Goal: Information Seeking & Learning: Check status

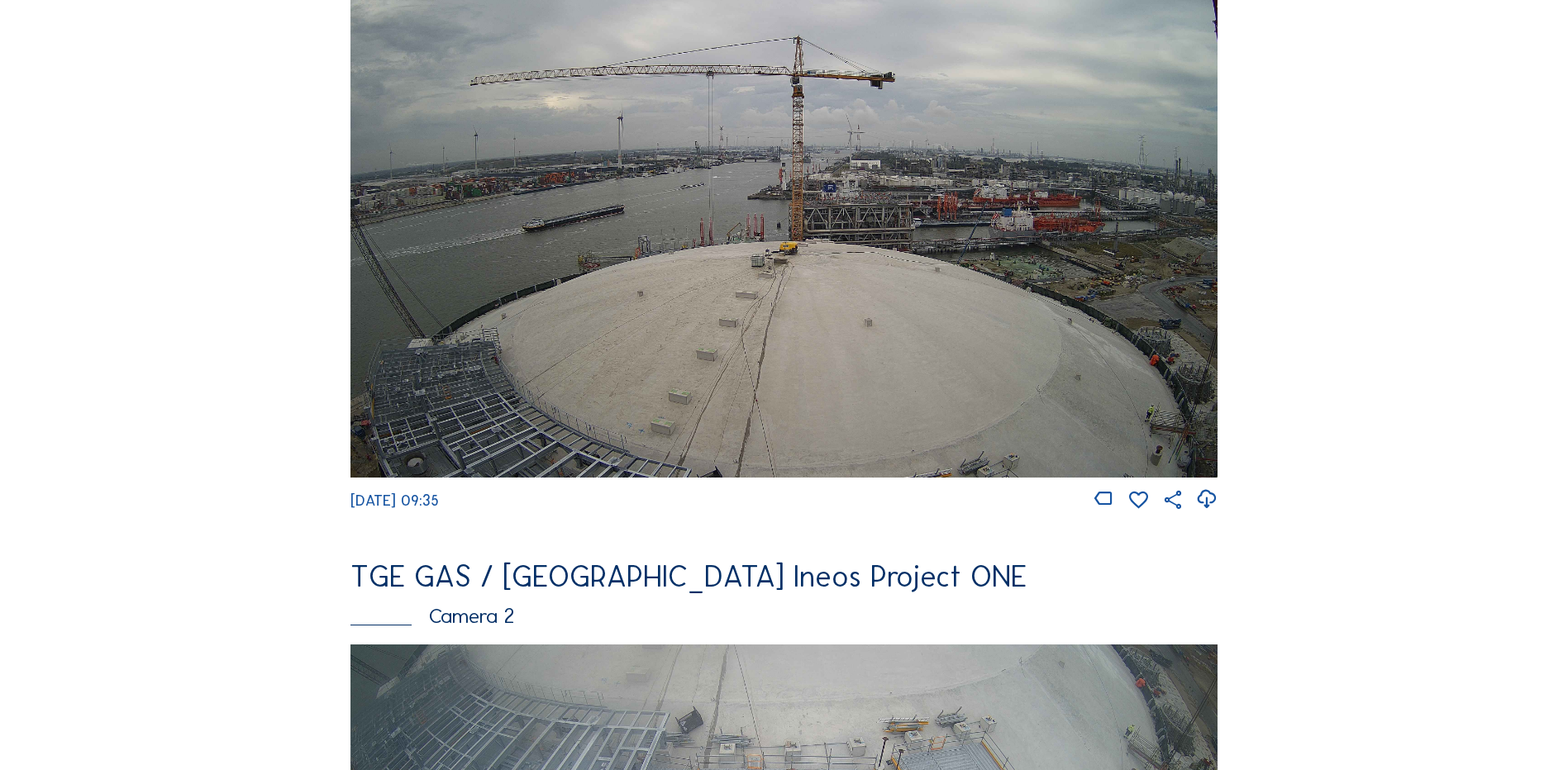
scroll to position [248, 0]
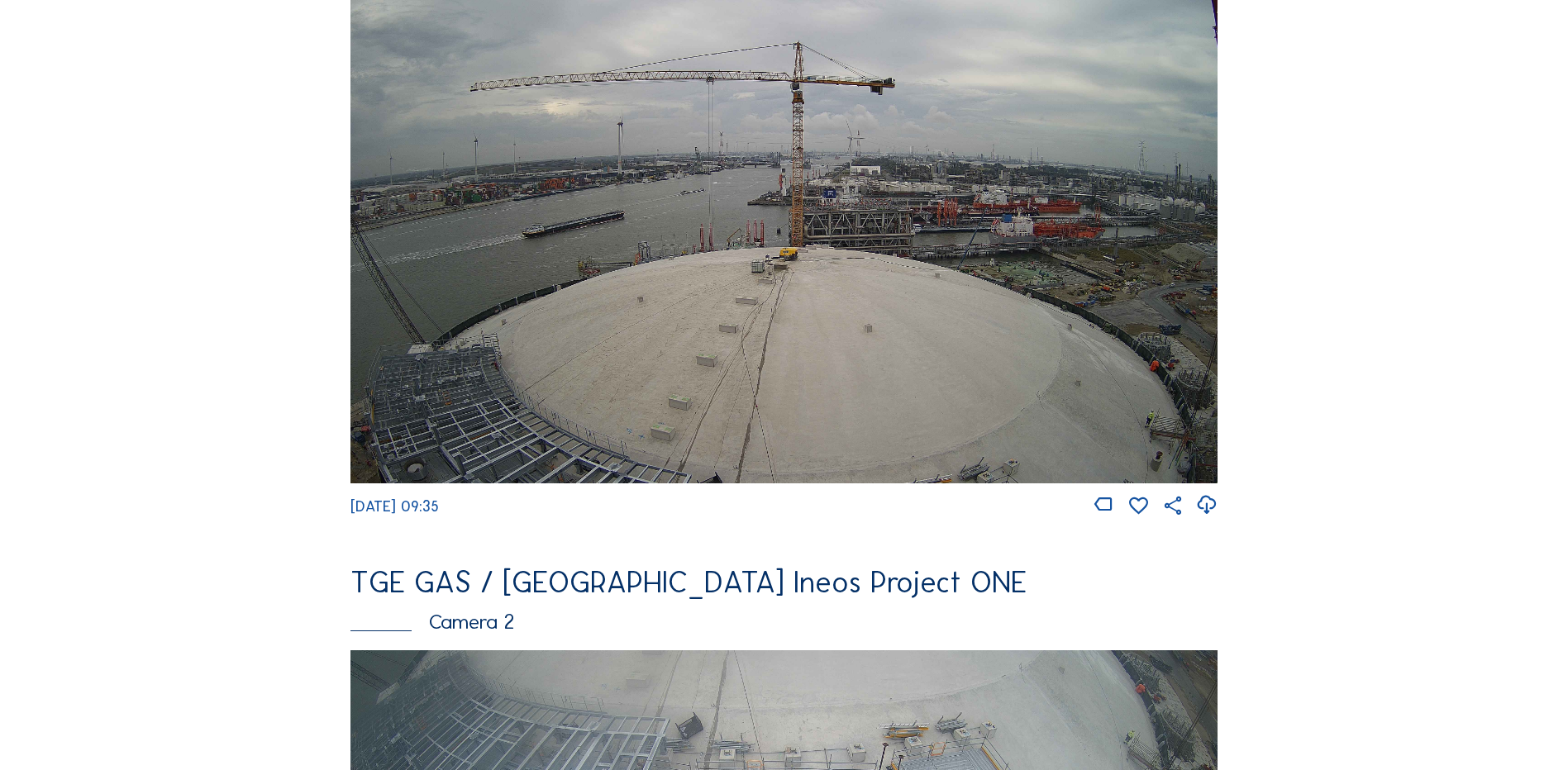
click at [838, 343] on img at bounding box center [784, 238] width 867 height 487
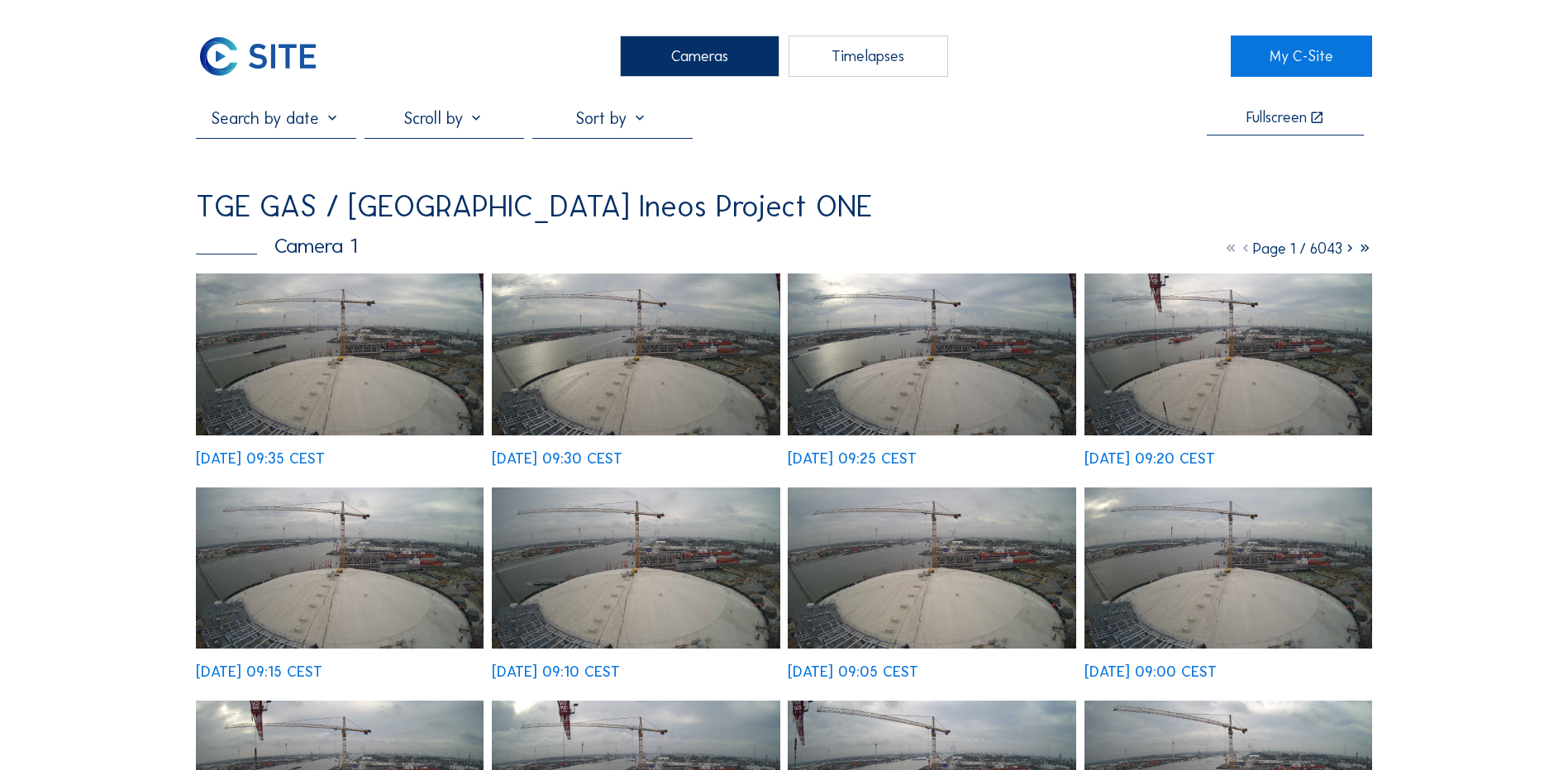
click at [303, 378] on img at bounding box center [339, 354] width 287 height 162
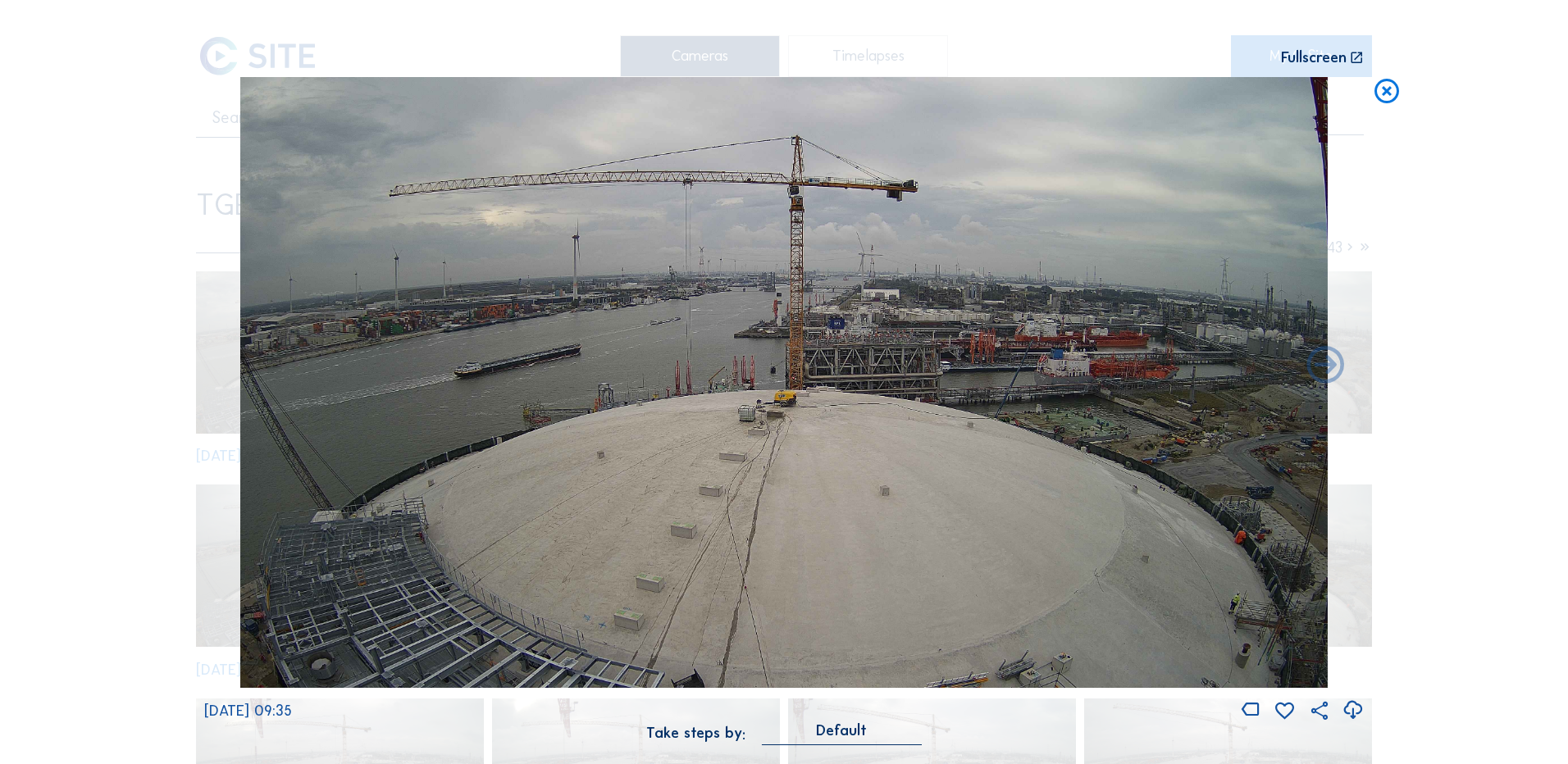
click at [1352, 716] on icon at bounding box center [1351, 710] width 22 height 27
click at [1488, 640] on div "Scroll to travel through time | Press 'Alt' Button + Scroll to Zoom | Click and…" at bounding box center [784, 382] width 1568 height 764
click at [1394, 85] on icon at bounding box center [1386, 92] width 29 height 30
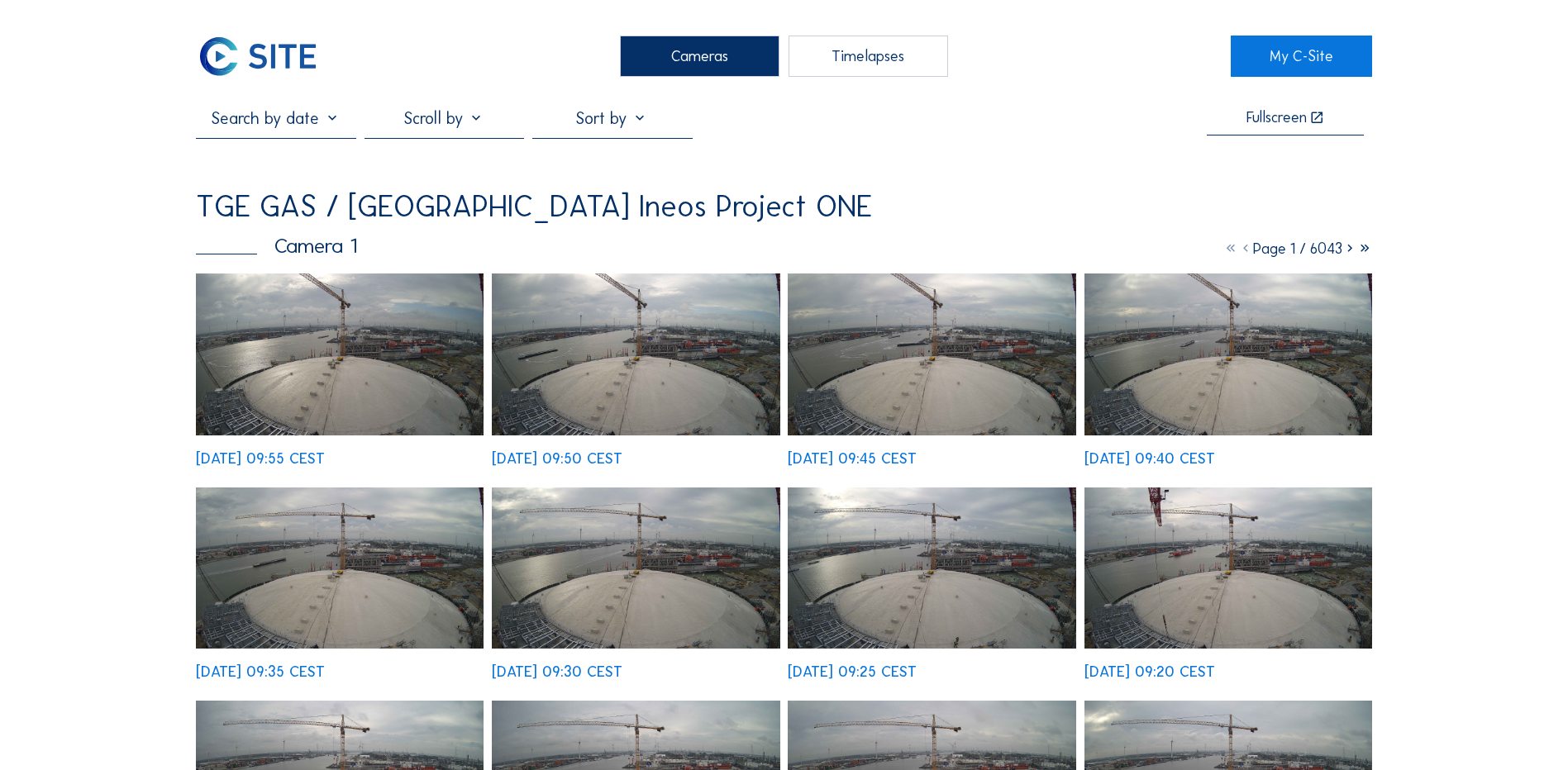
click at [397, 361] on img at bounding box center [339, 354] width 287 height 162
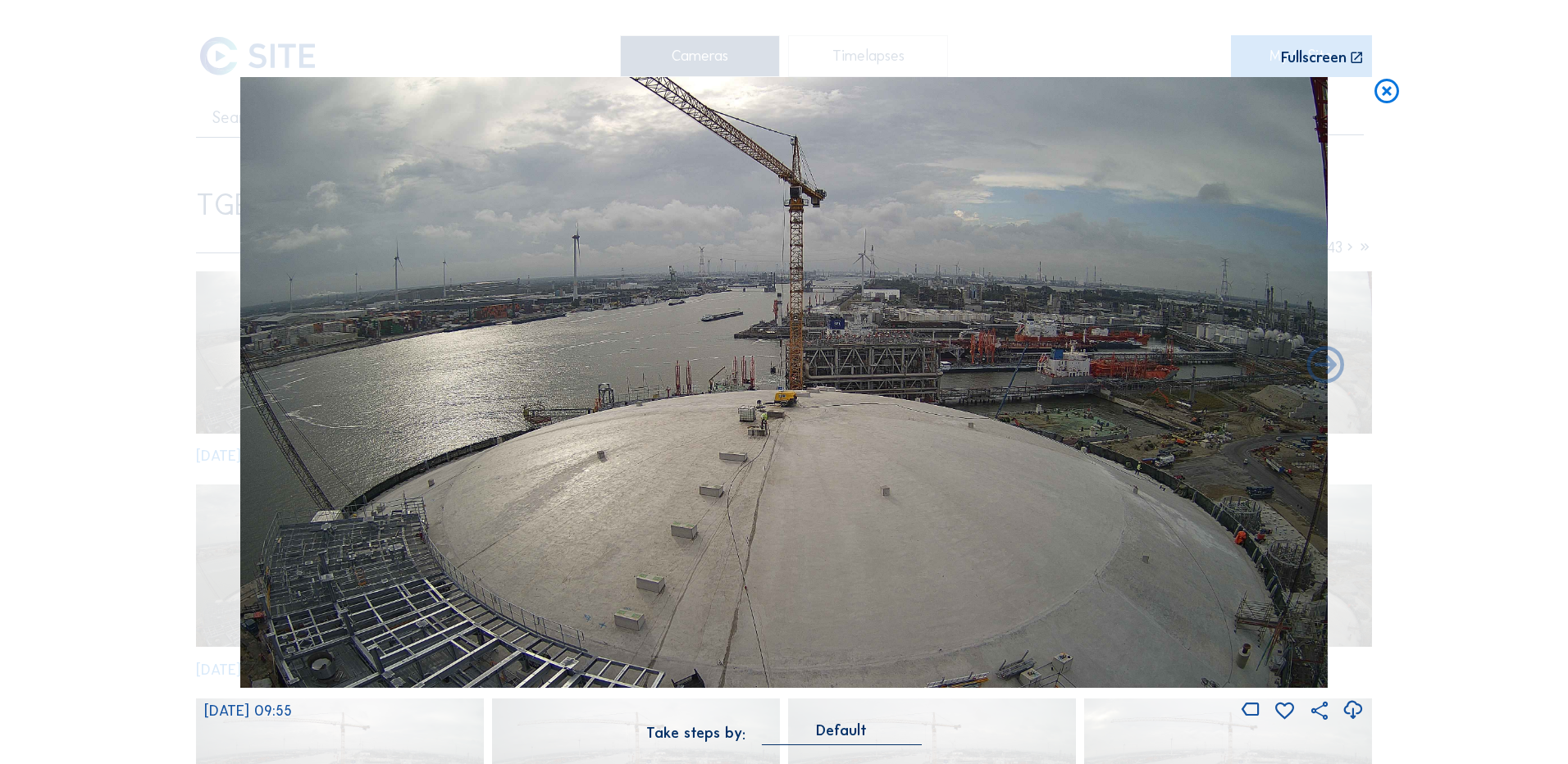
click at [1353, 708] on icon at bounding box center [1351, 710] width 22 height 27
click at [1518, 134] on div "Scroll to travel through time | Press 'Alt' Button + Scroll to Zoom | Click and…" at bounding box center [784, 382] width 1568 height 764
click at [1388, 97] on icon at bounding box center [1386, 92] width 29 height 30
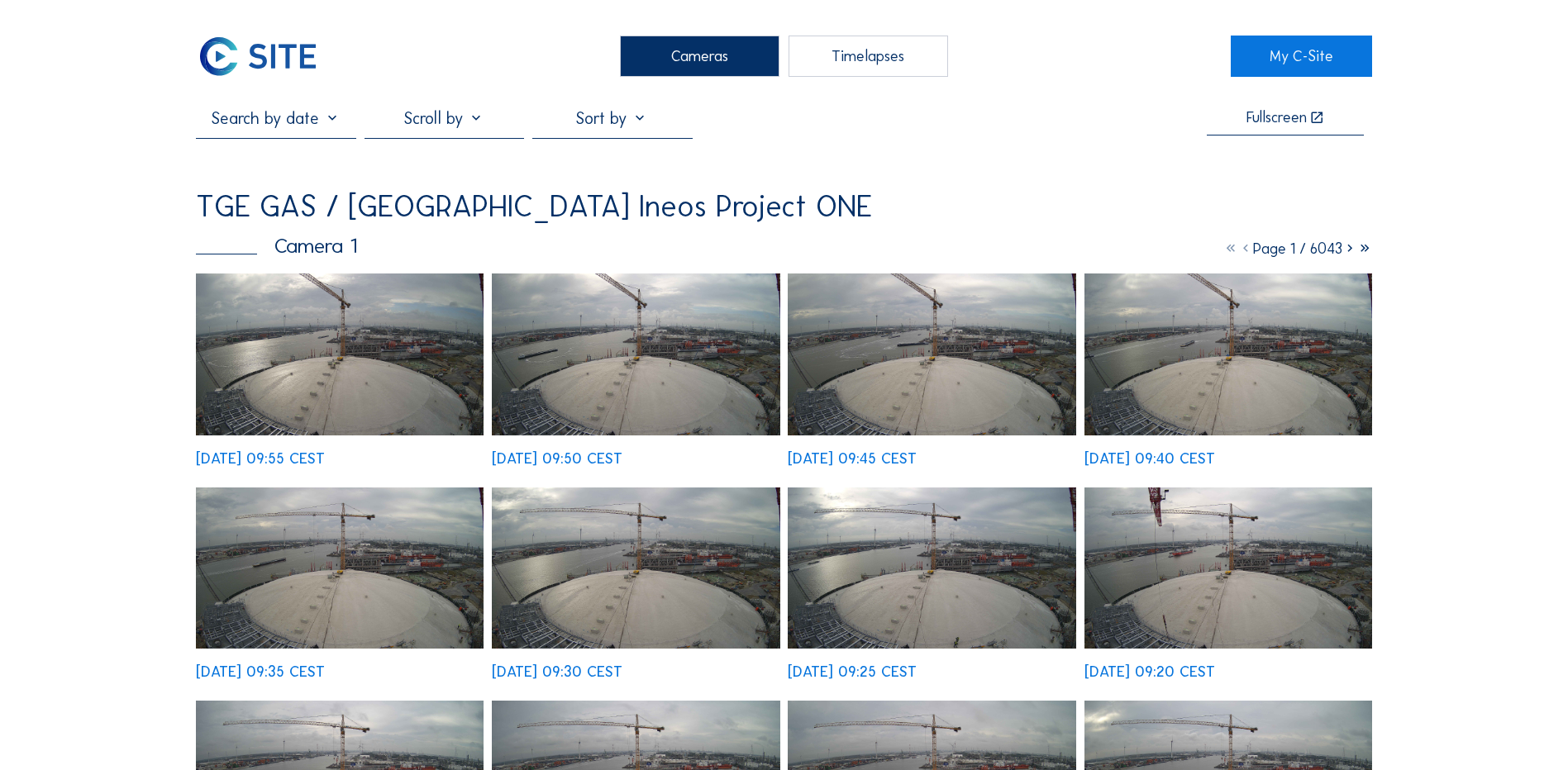
click at [738, 45] on div "Cameras" at bounding box center [699, 56] width 160 height 41
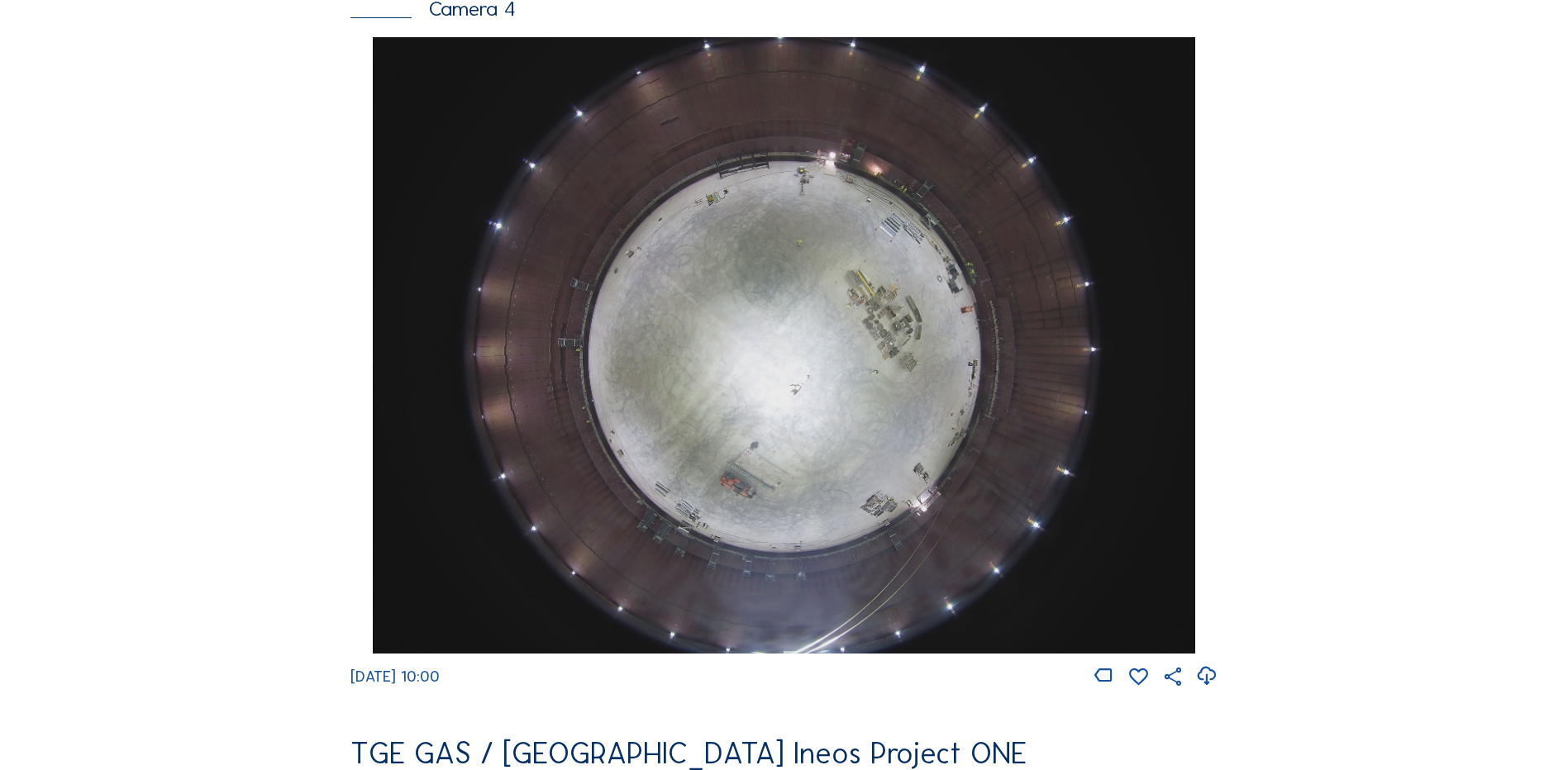
scroll to position [1487, 0]
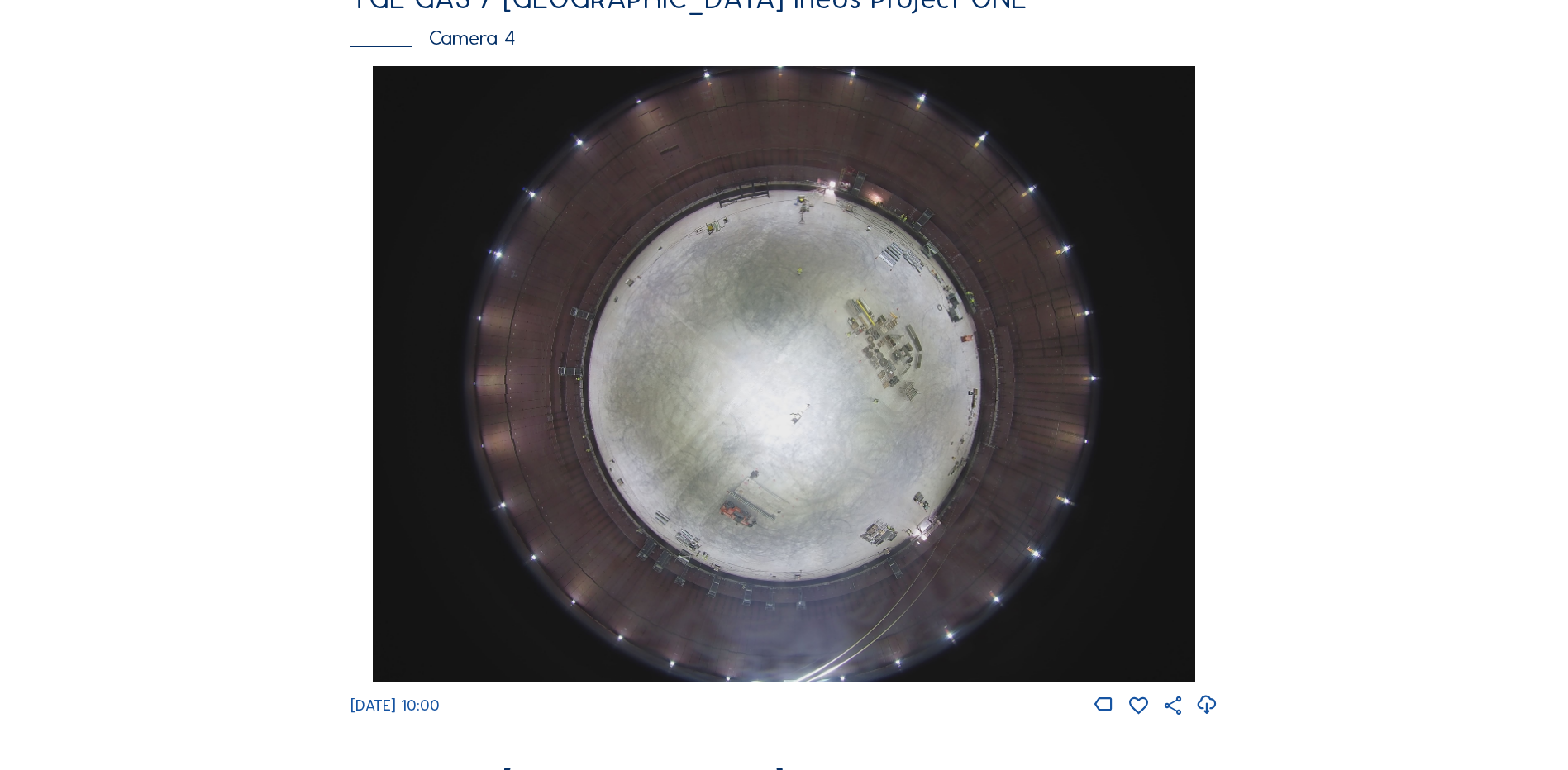
click at [1407, 524] on div "Cameras Timelapses My C-Site Feed Photo Show Map Search Fullscreen TGE GAS / An…" at bounding box center [784, 369] width 1568 height 3713
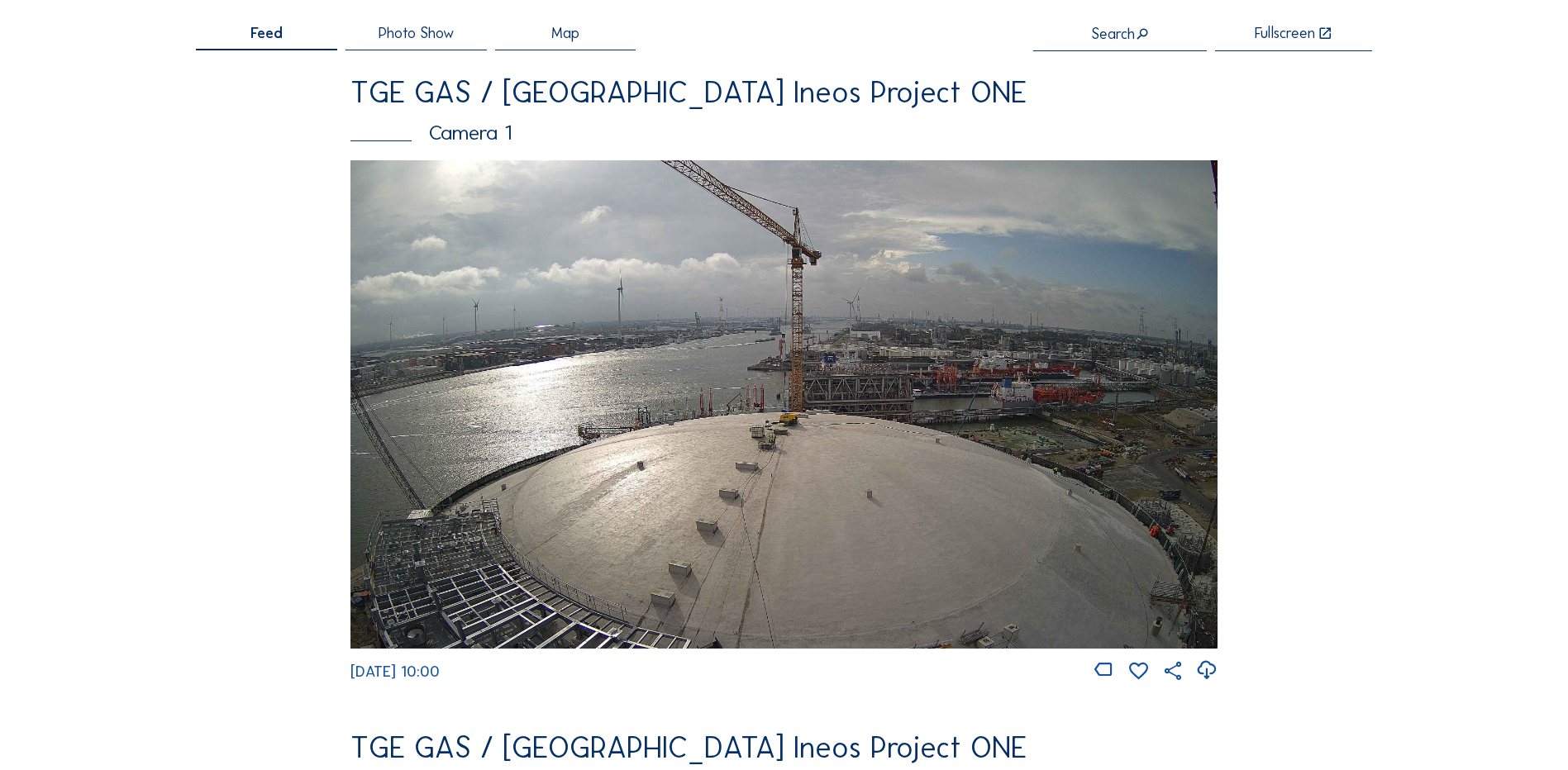
scroll to position [0, 0]
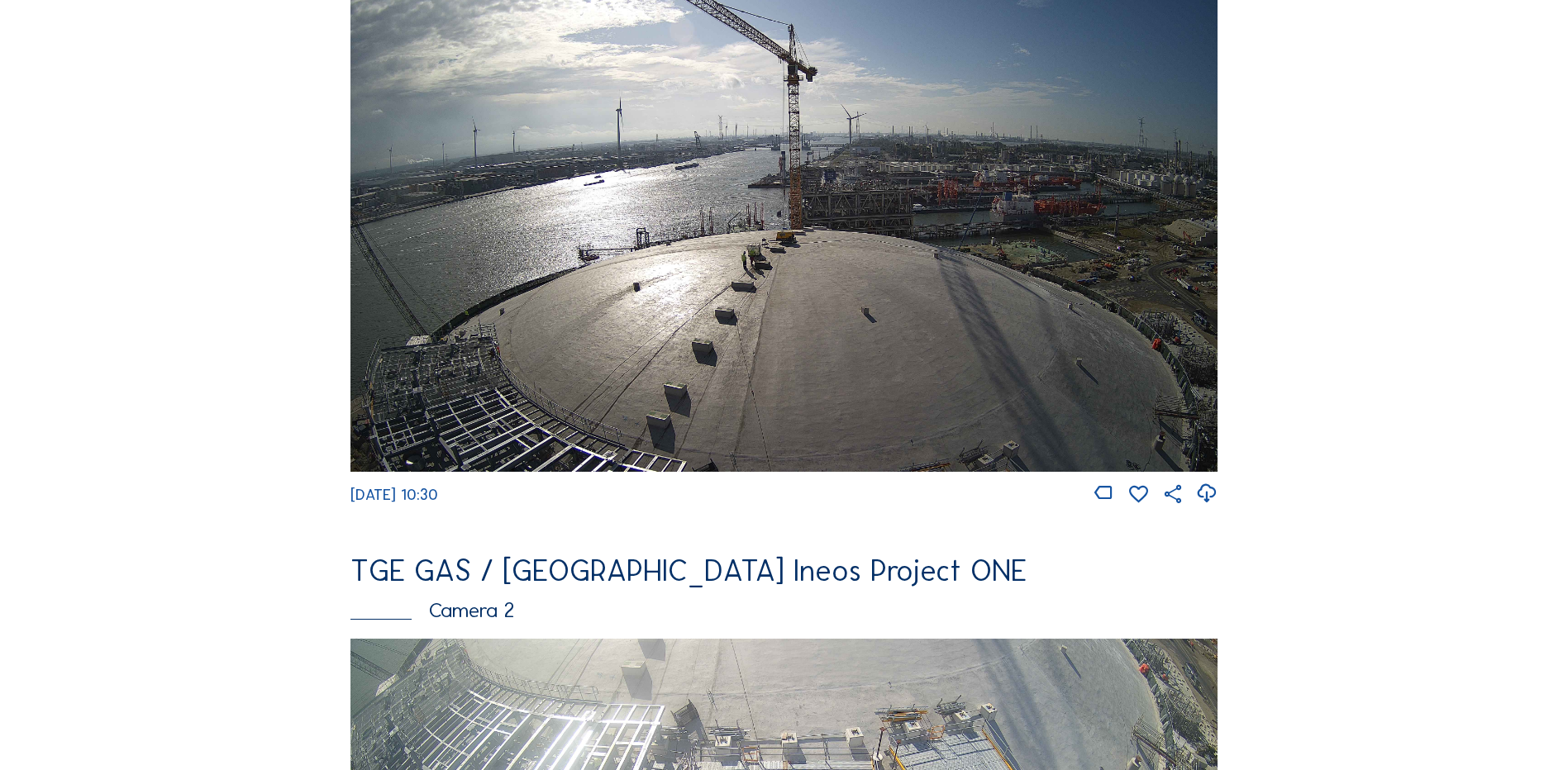
scroll to position [248, 0]
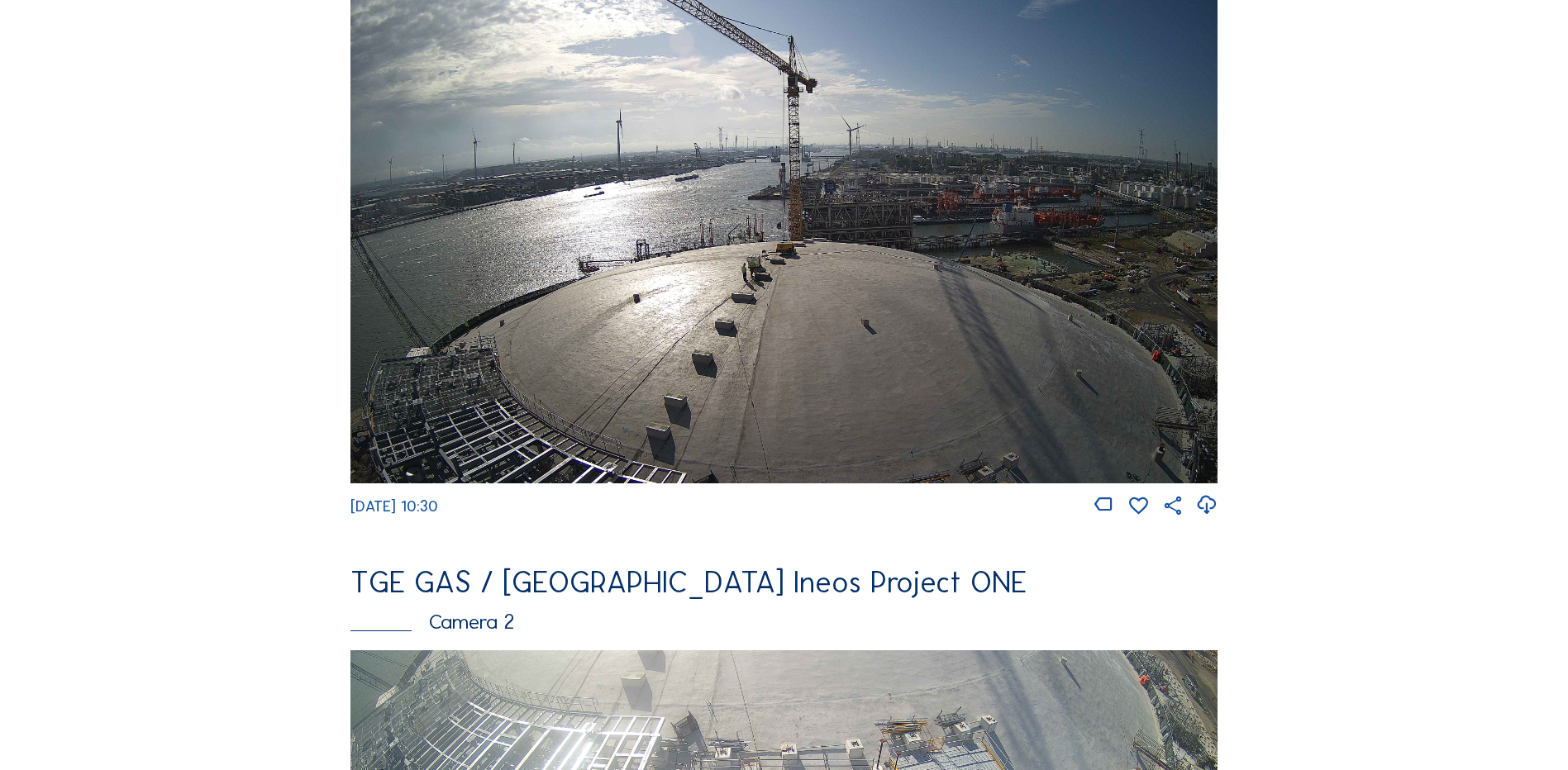
click at [767, 251] on img at bounding box center [784, 238] width 867 height 487
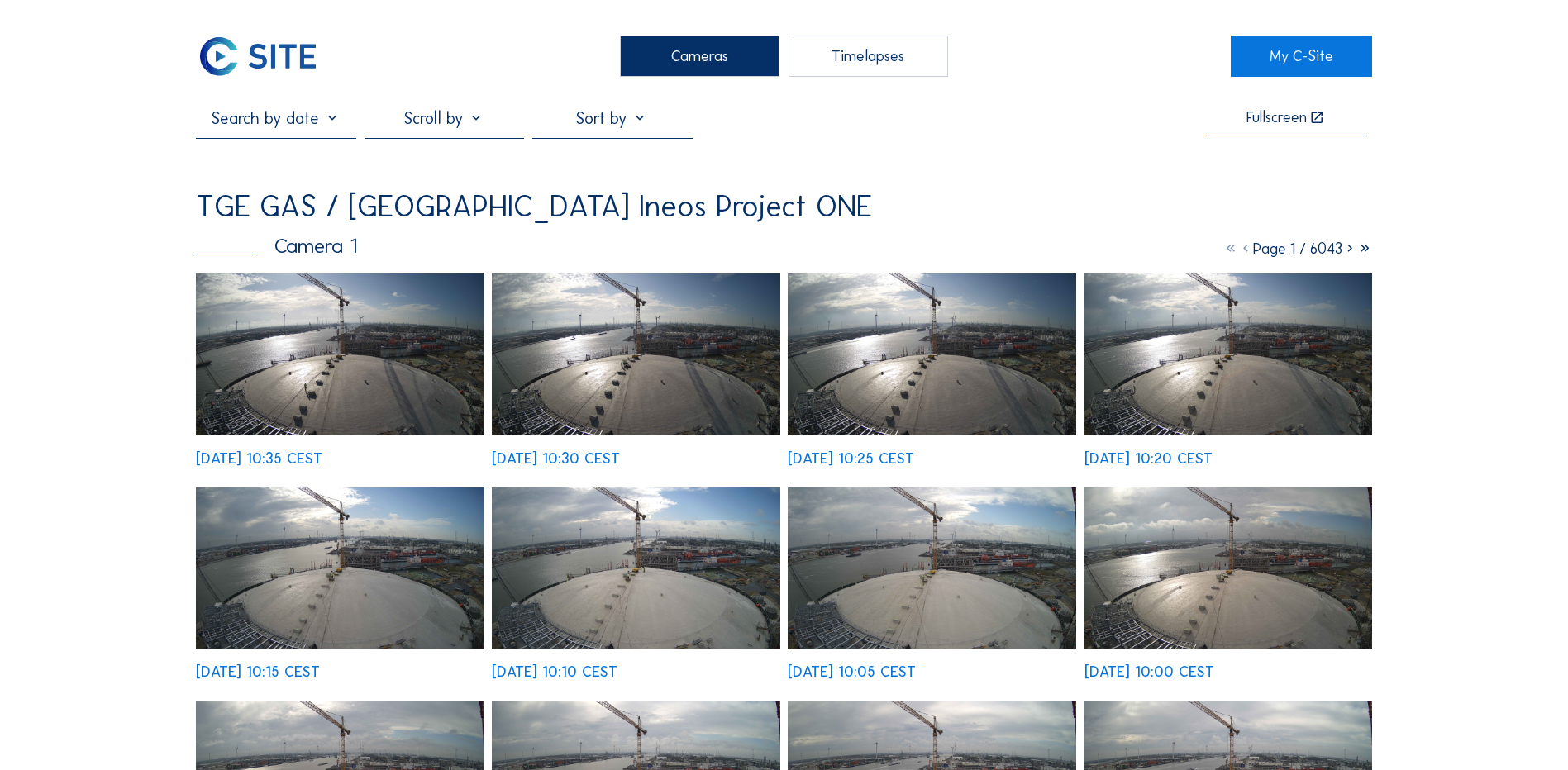
click at [342, 328] on img at bounding box center [339, 354] width 287 height 162
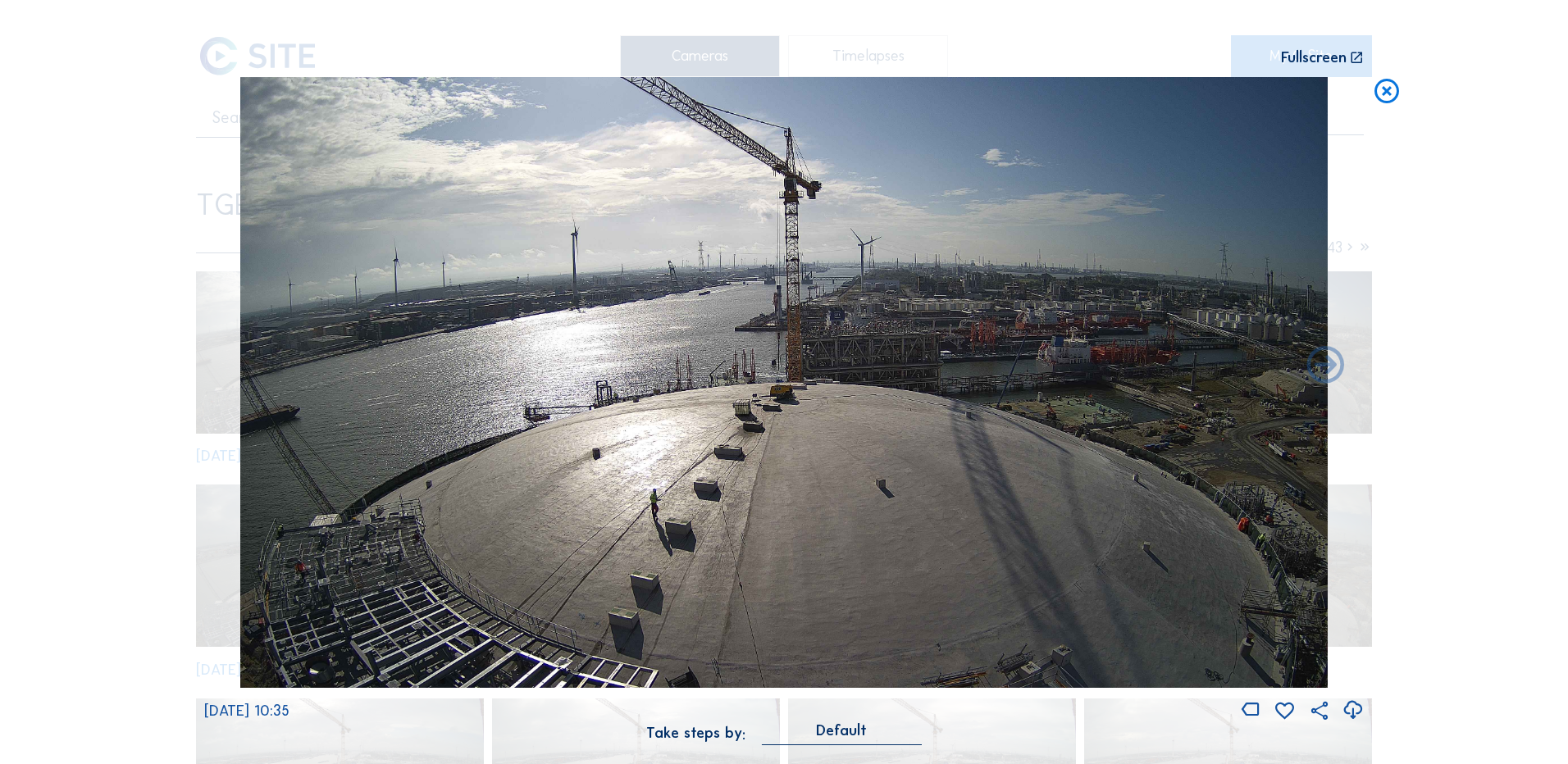
click at [1383, 99] on icon at bounding box center [1386, 92] width 29 height 30
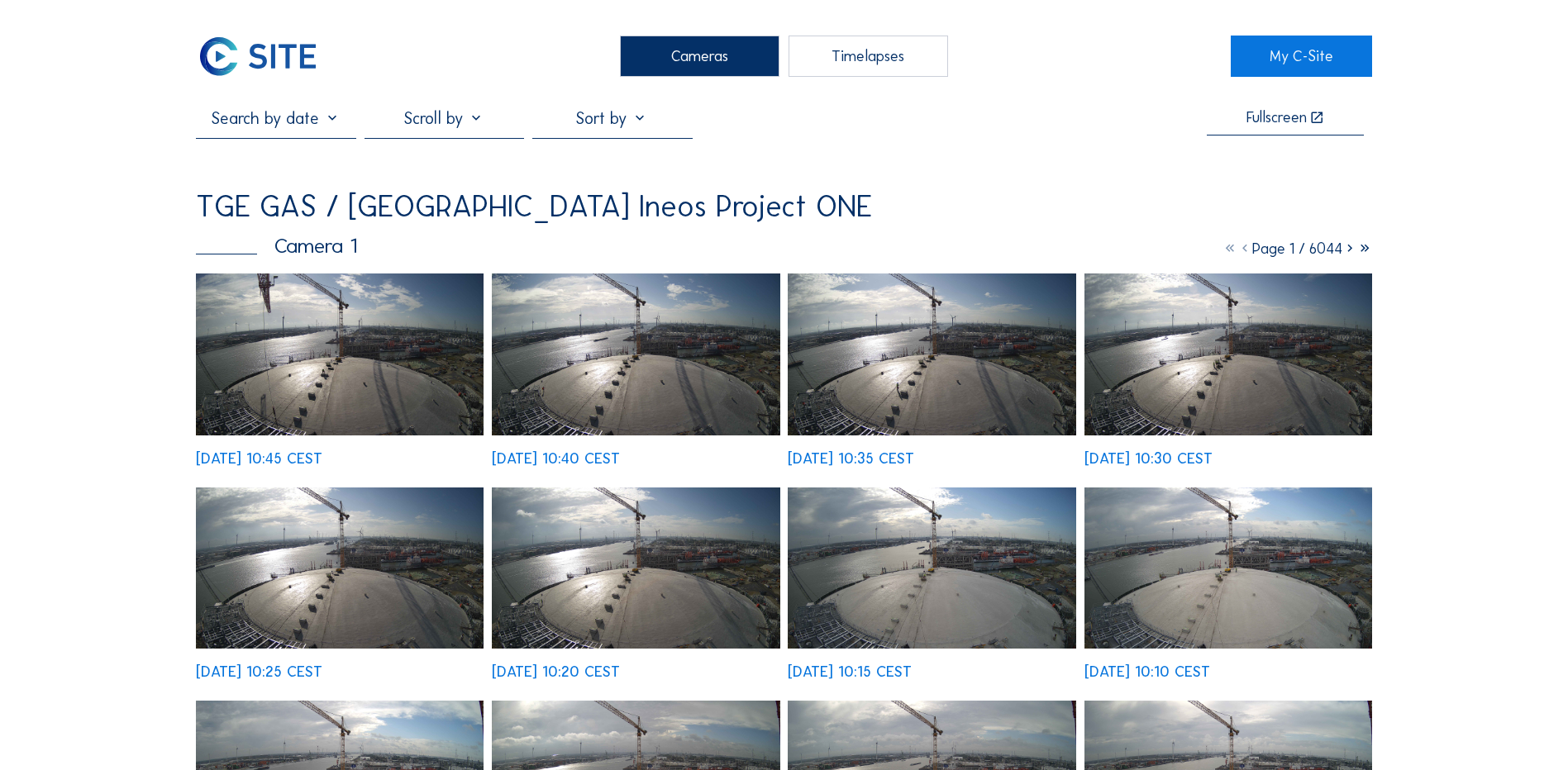
click at [742, 52] on div "Cameras" at bounding box center [699, 56] width 160 height 41
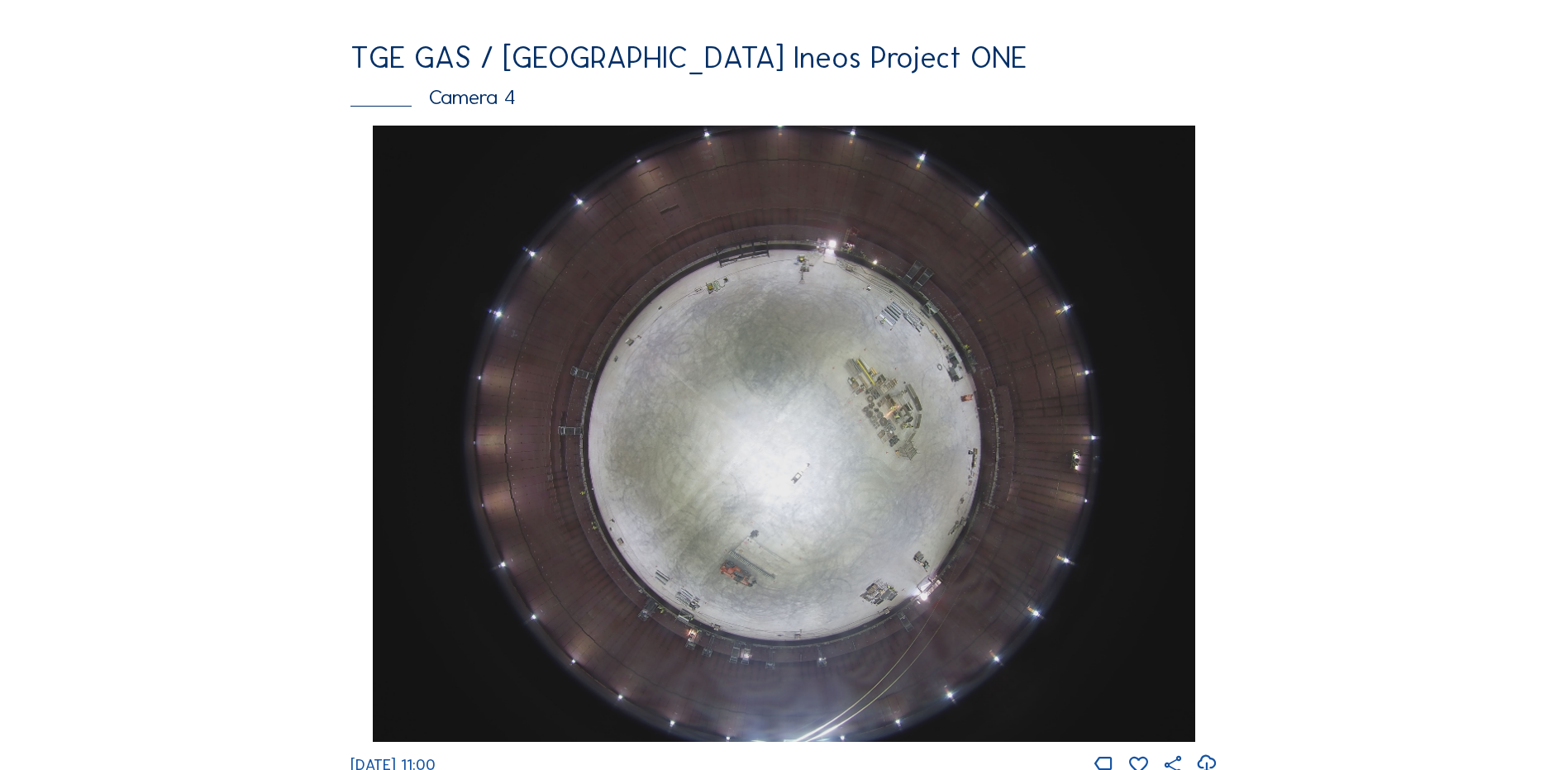
scroll to position [1487, 0]
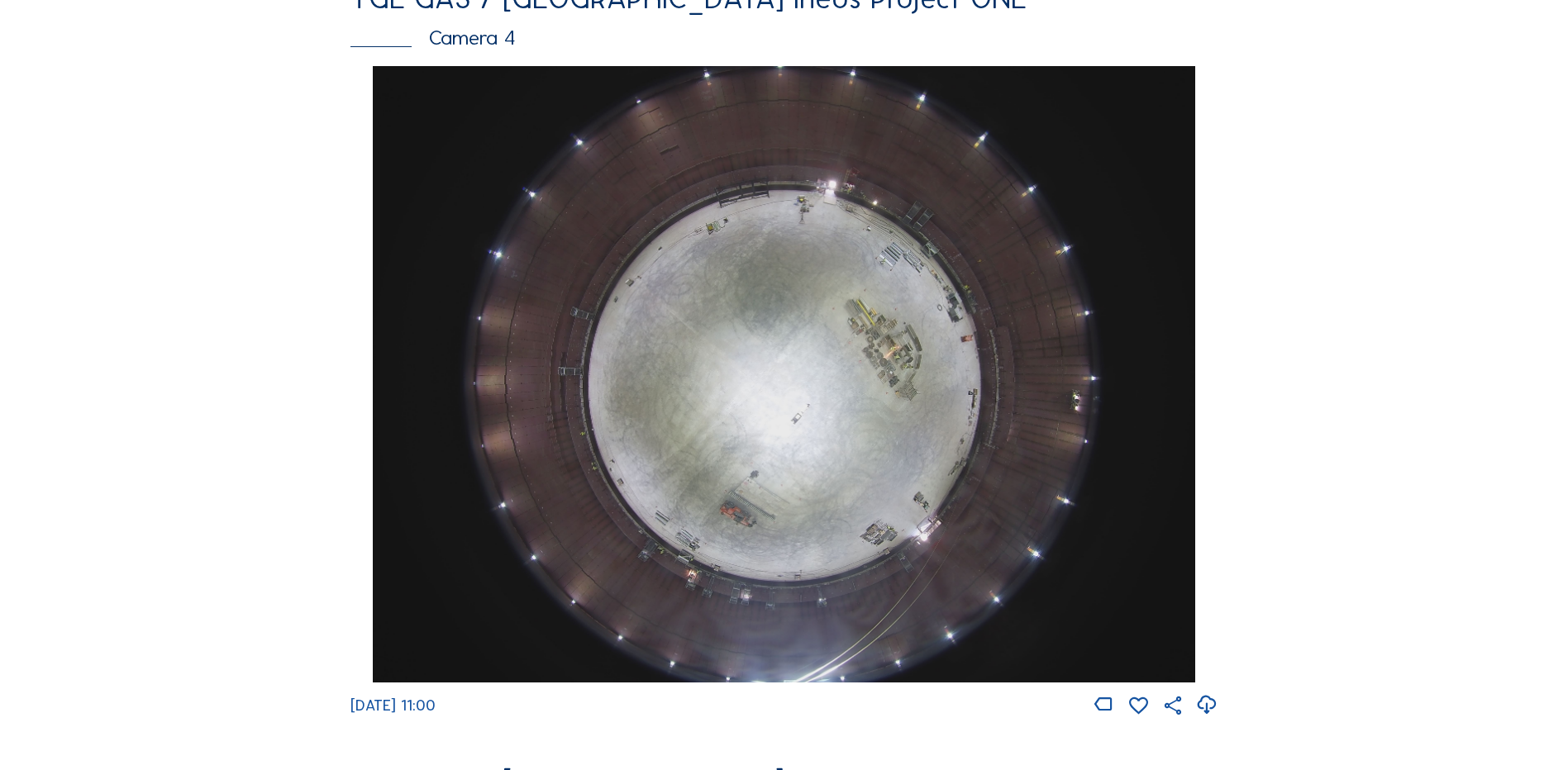
click at [936, 415] on img at bounding box center [784, 374] width 822 height 617
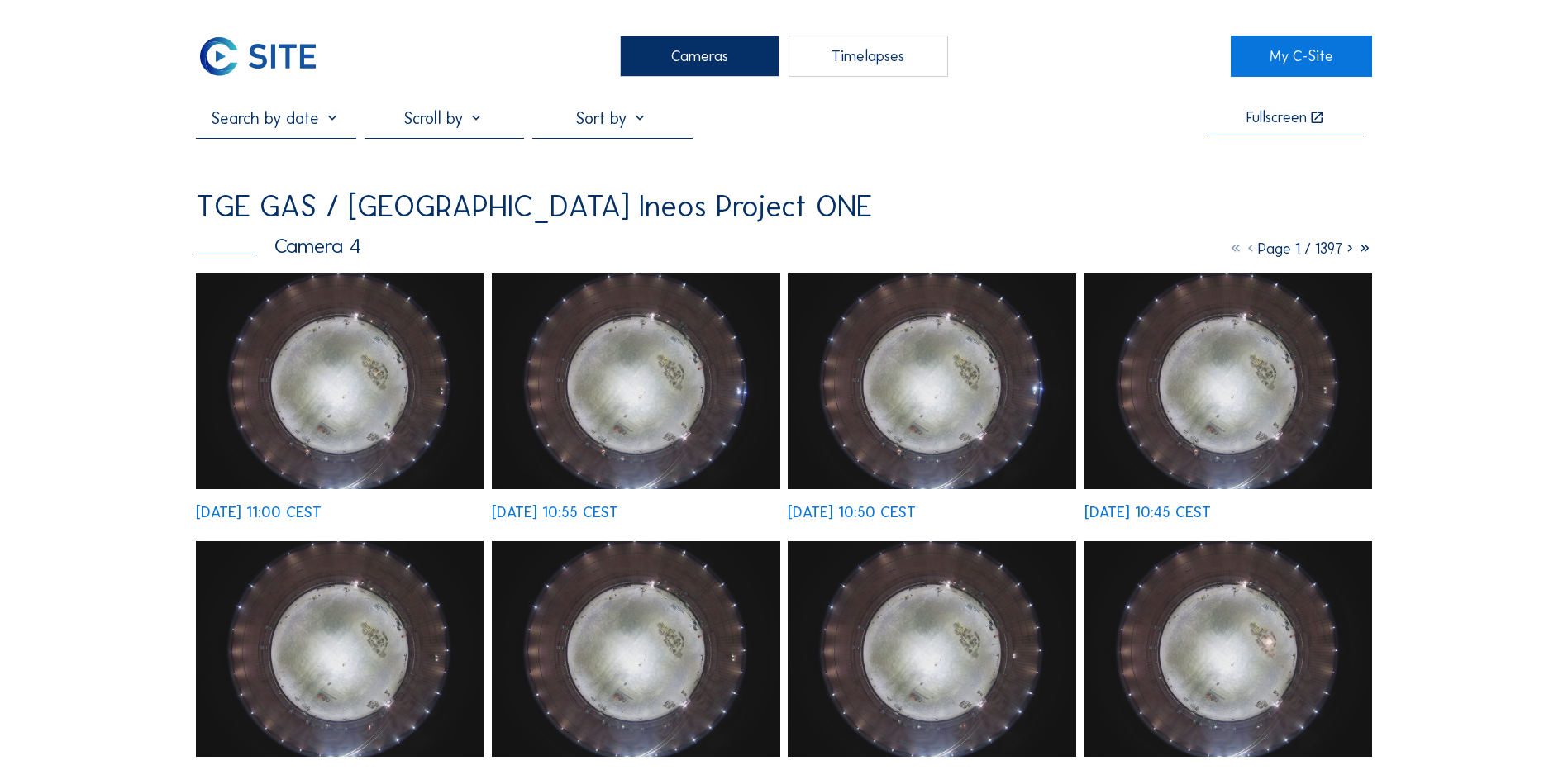
click at [375, 437] on img at bounding box center [339, 381] width 287 height 215
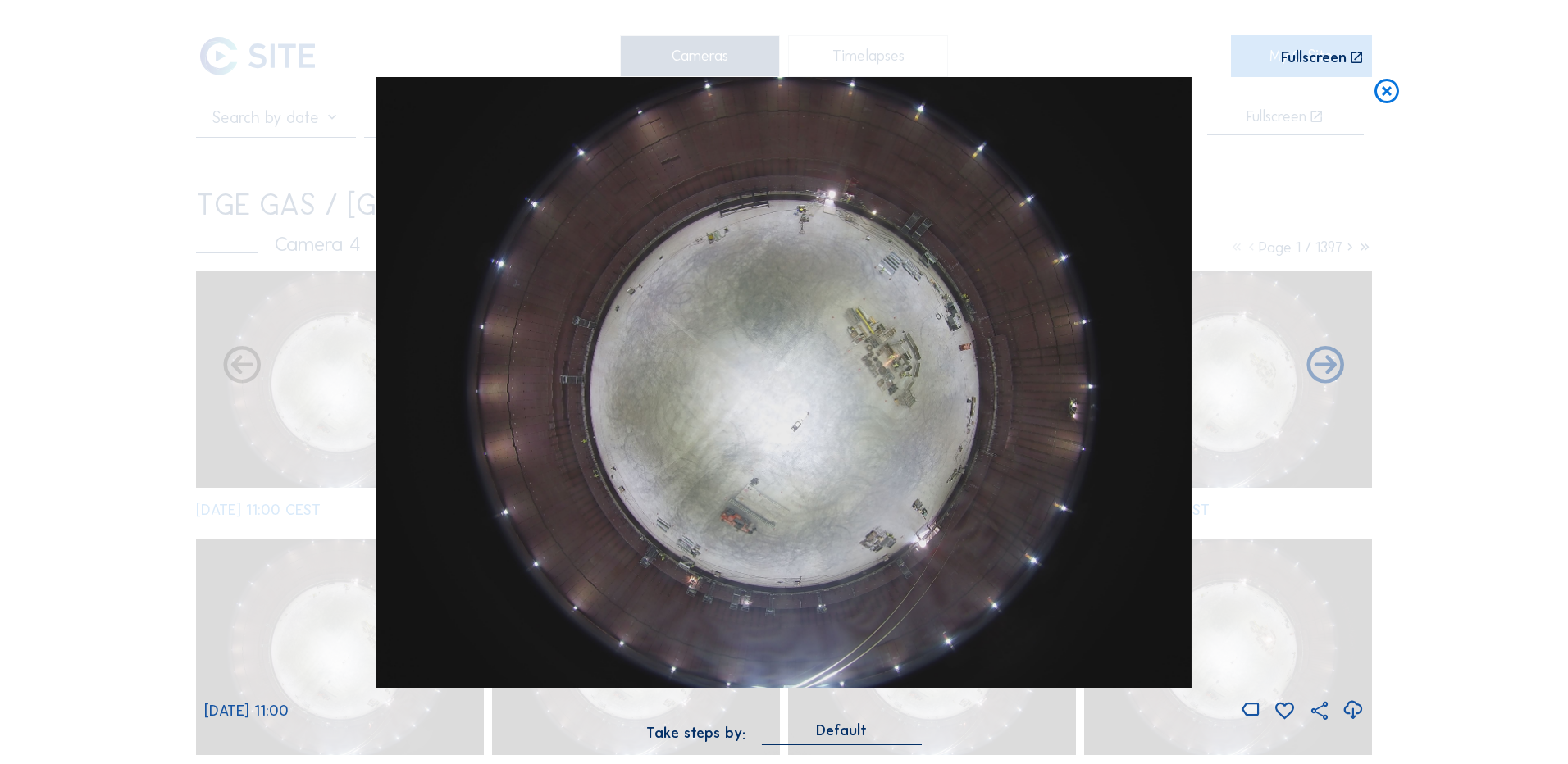
click at [1355, 709] on icon at bounding box center [1351, 710] width 22 height 27
drag, startPoint x: 1471, startPoint y: 447, endPoint x: 1453, endPoint y: 361, distance: 87.9
click at [1471, 447] on div "Scroll to travel through time | Press 'Alt' Button + Scroll to Zoom | Click and…" at bounding box center [784, 382] width 1568 height 764
click at [1388, 104] on icon at bounding box center [1386, 92] width 29 height 30
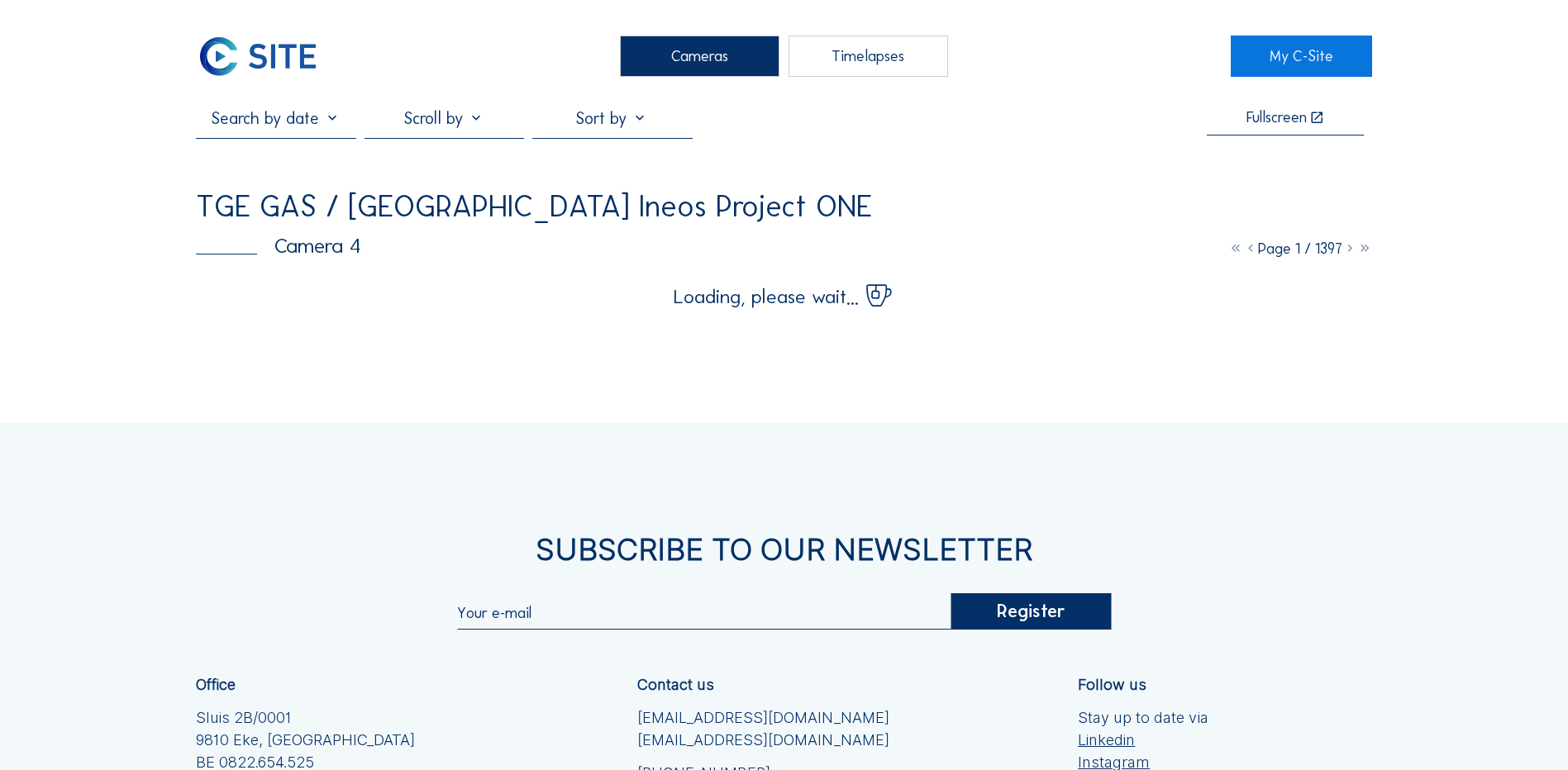
click at [693, 60] on div "Cameras" at bounding box center [699, 56] width 160 height 41
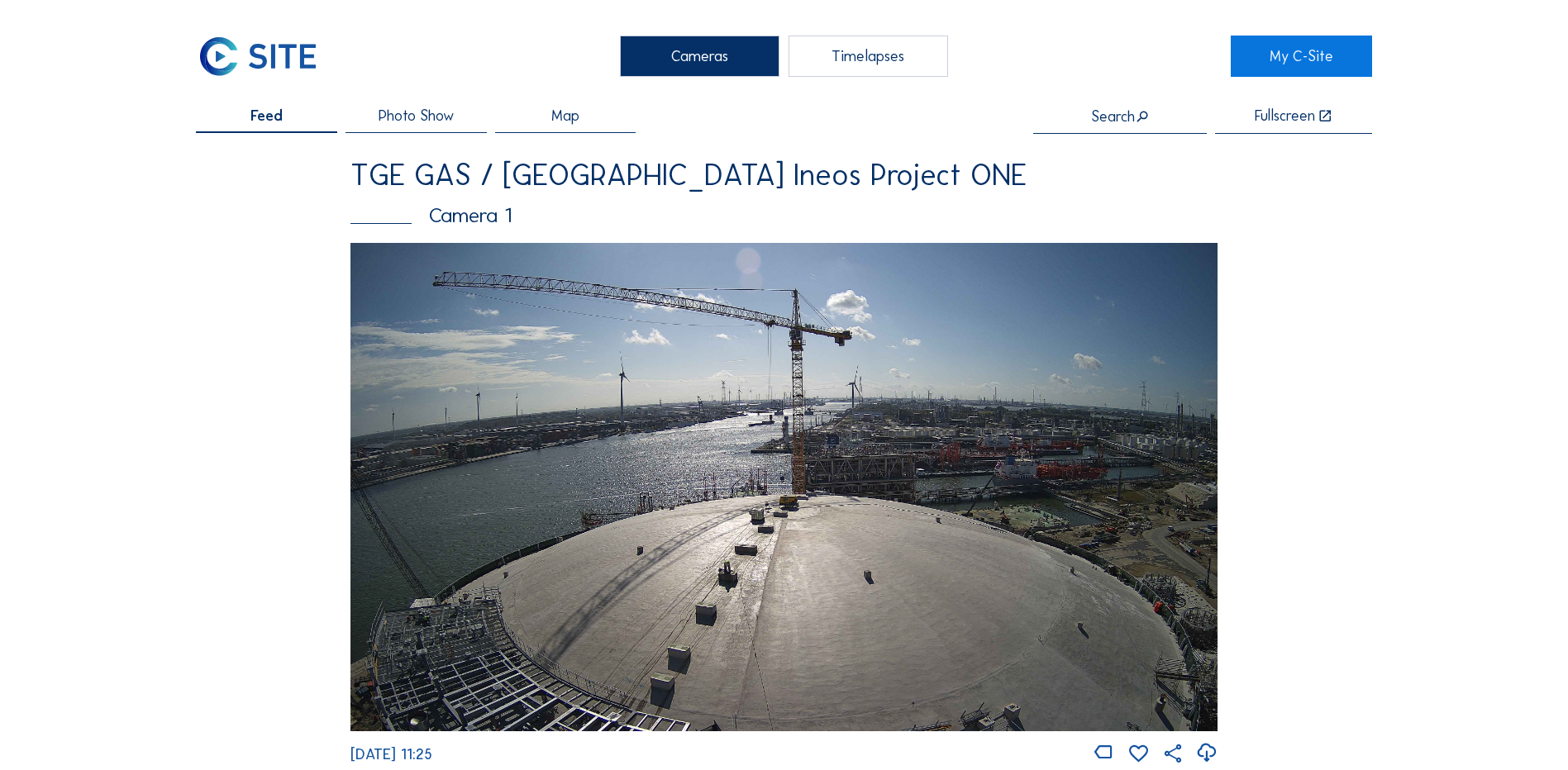
drag, startPoint x: 495, startPoint y: 209, endPoint x: 485, endPoint y: 215, distance: 11.7
click at [493, 209] on div "Camera 1" at bounding box center [784, 215] width 867 height 21
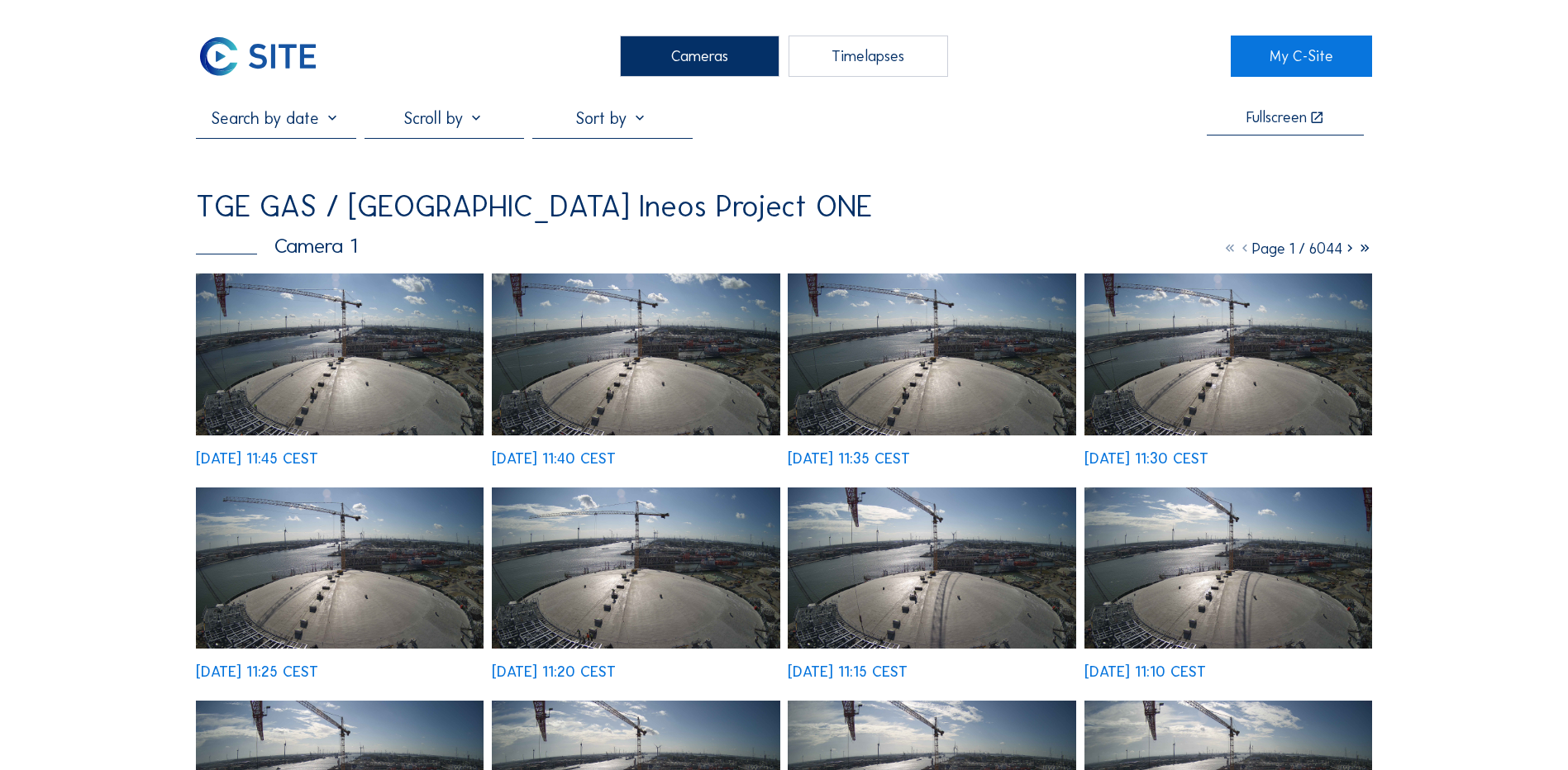
click at [410, 384] on img at bounding box center [339, 354] width 287 height 162
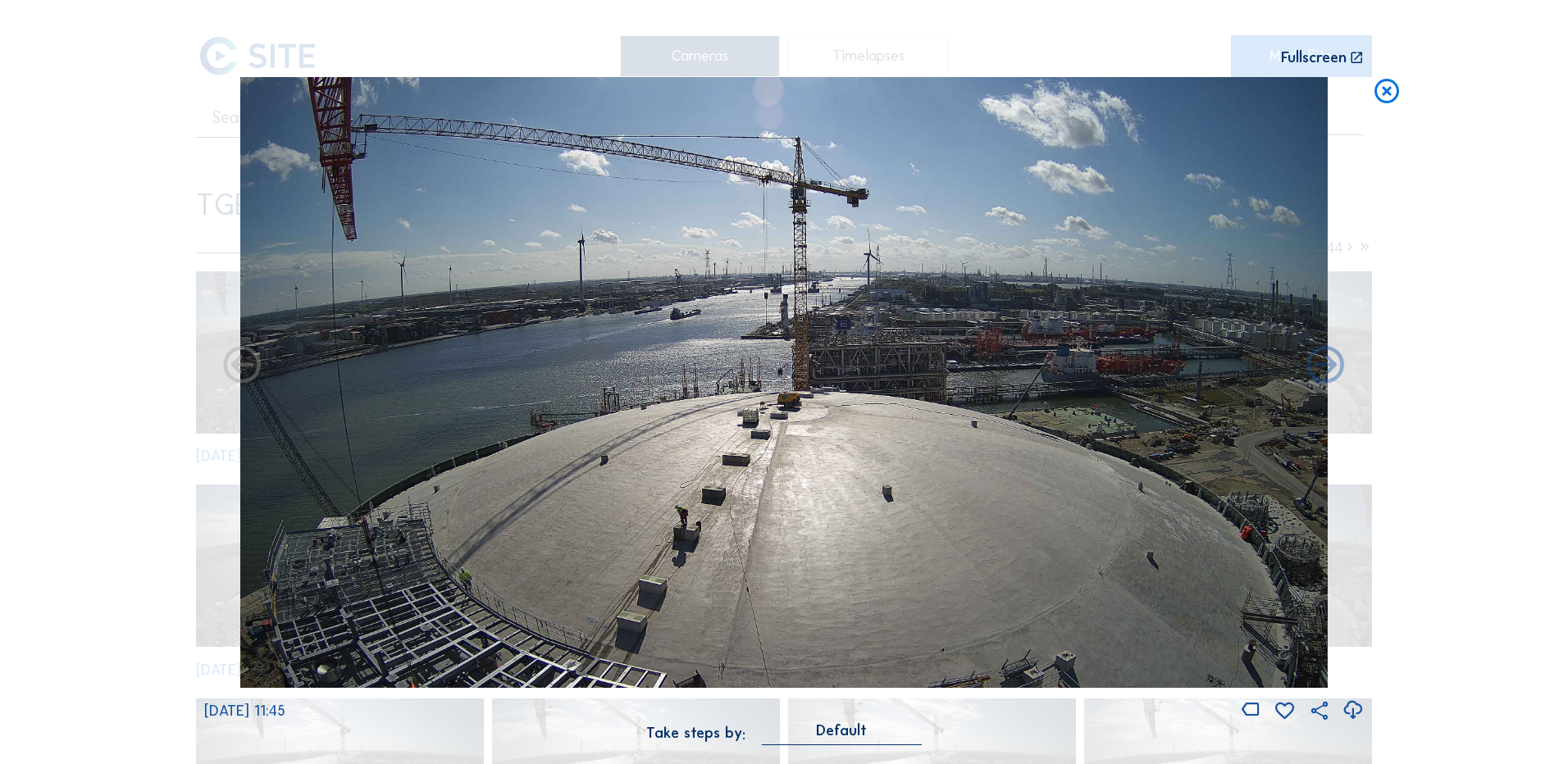
click at [1352, 707] on icon at bounding box center [1351, 710] width 22 height 27
click at [1532, 63] on div "Scroll to travel through time | Press 'Alt' Button + Scroll to Zoom | Click and…" at bounding box center [784, 382] width 1568 height 764
click at [1383, 99] on icon at bounding box center [1386, 92] width 29 height 30
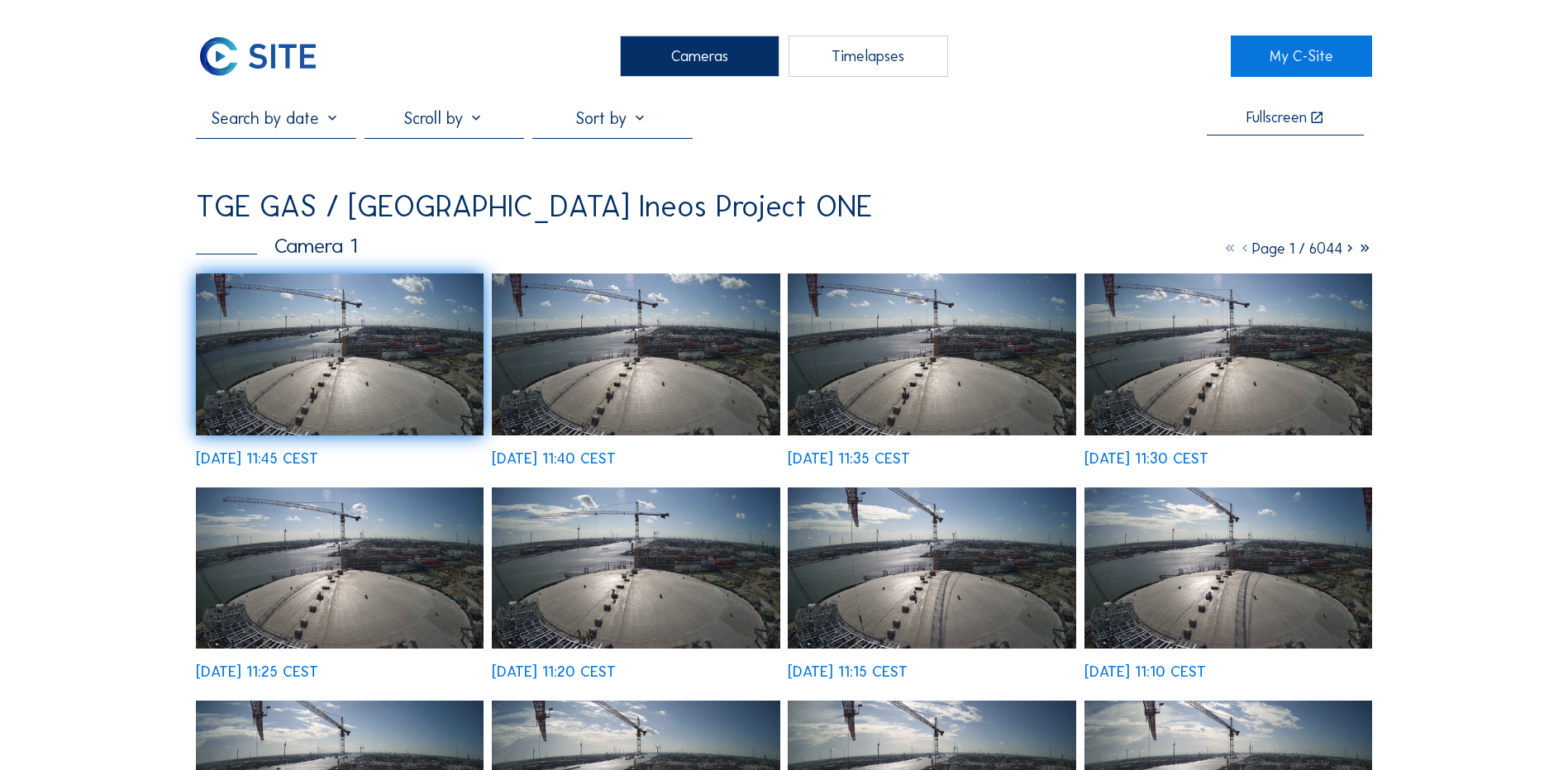
click at [701, 61] on div "Cameras" at bounding box center [699, 56] width 160 height 41
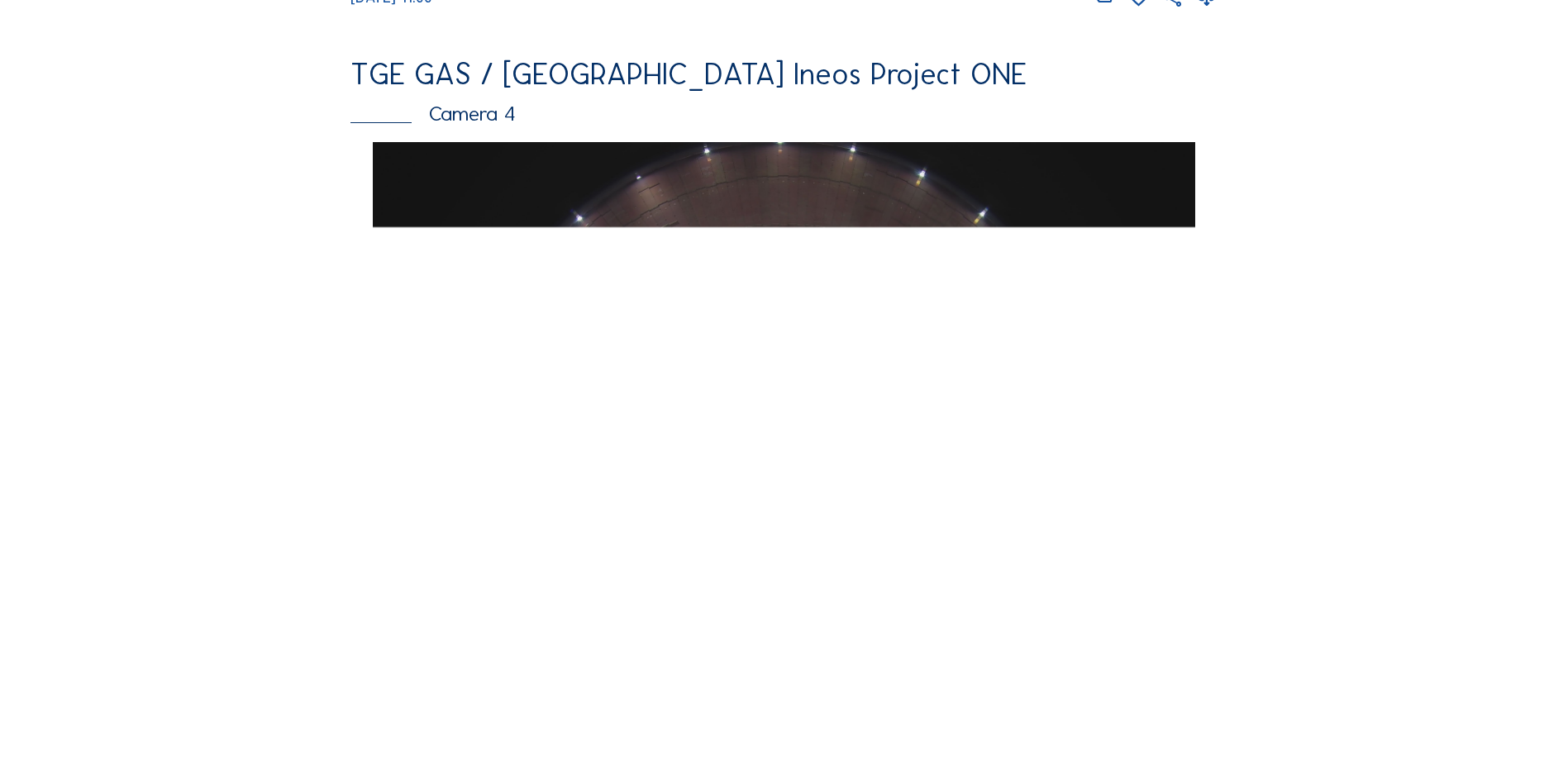
scroll to position [1405, 0]
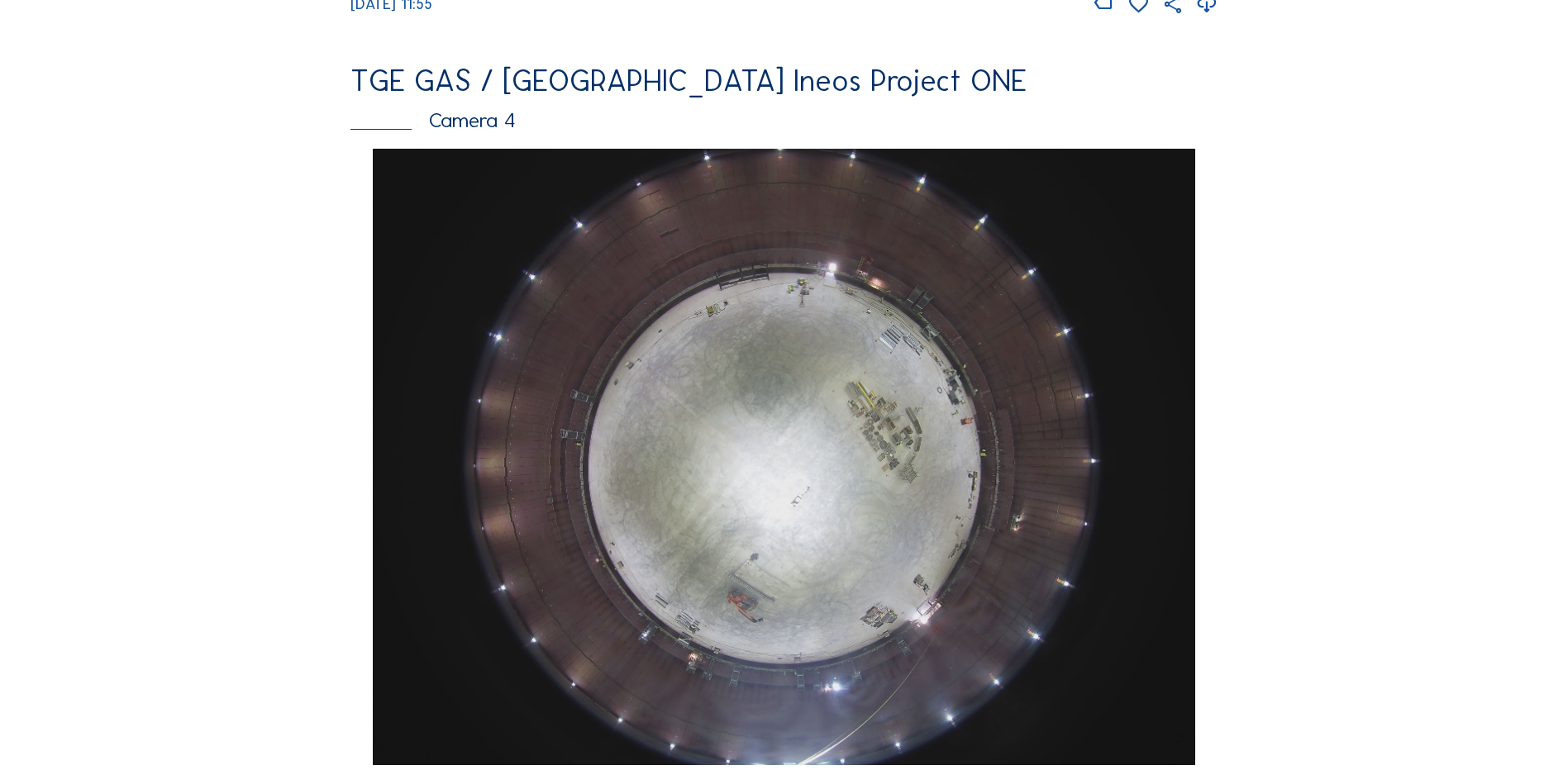
click at [484, 130] on div "Camera 4" at bounding box center [784, 121] width 867 height 21
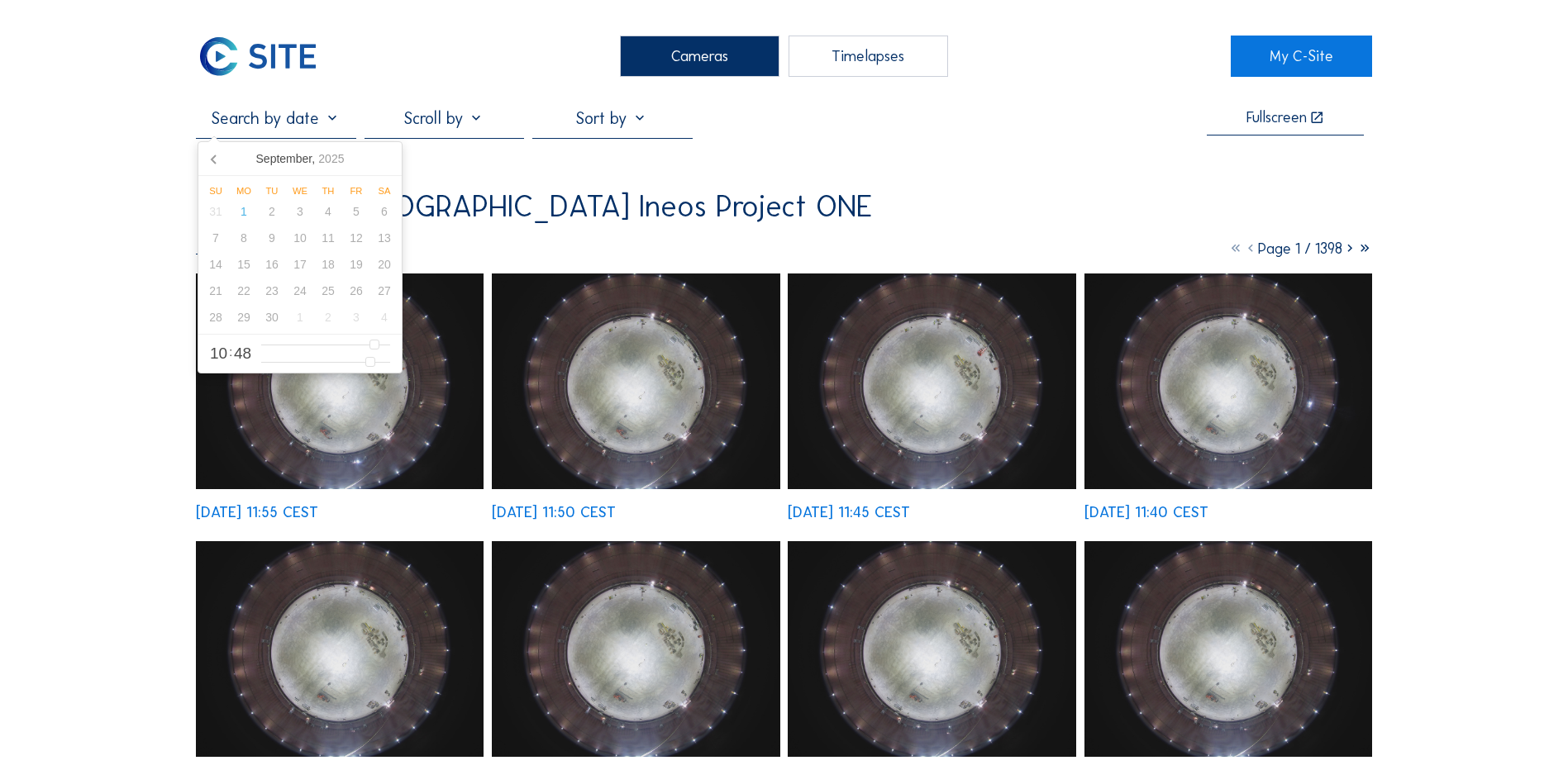
click at [333, 123] on input "text" at bounding box center [275, 118] width 160 height 20
click at [210, 159] on icon at bounding box center [216, 159] width 27 height 27
click at [307, 263] on div "13" at bounding box center [300, 264] width 28 height 27
type input "[DATE] 10:48"
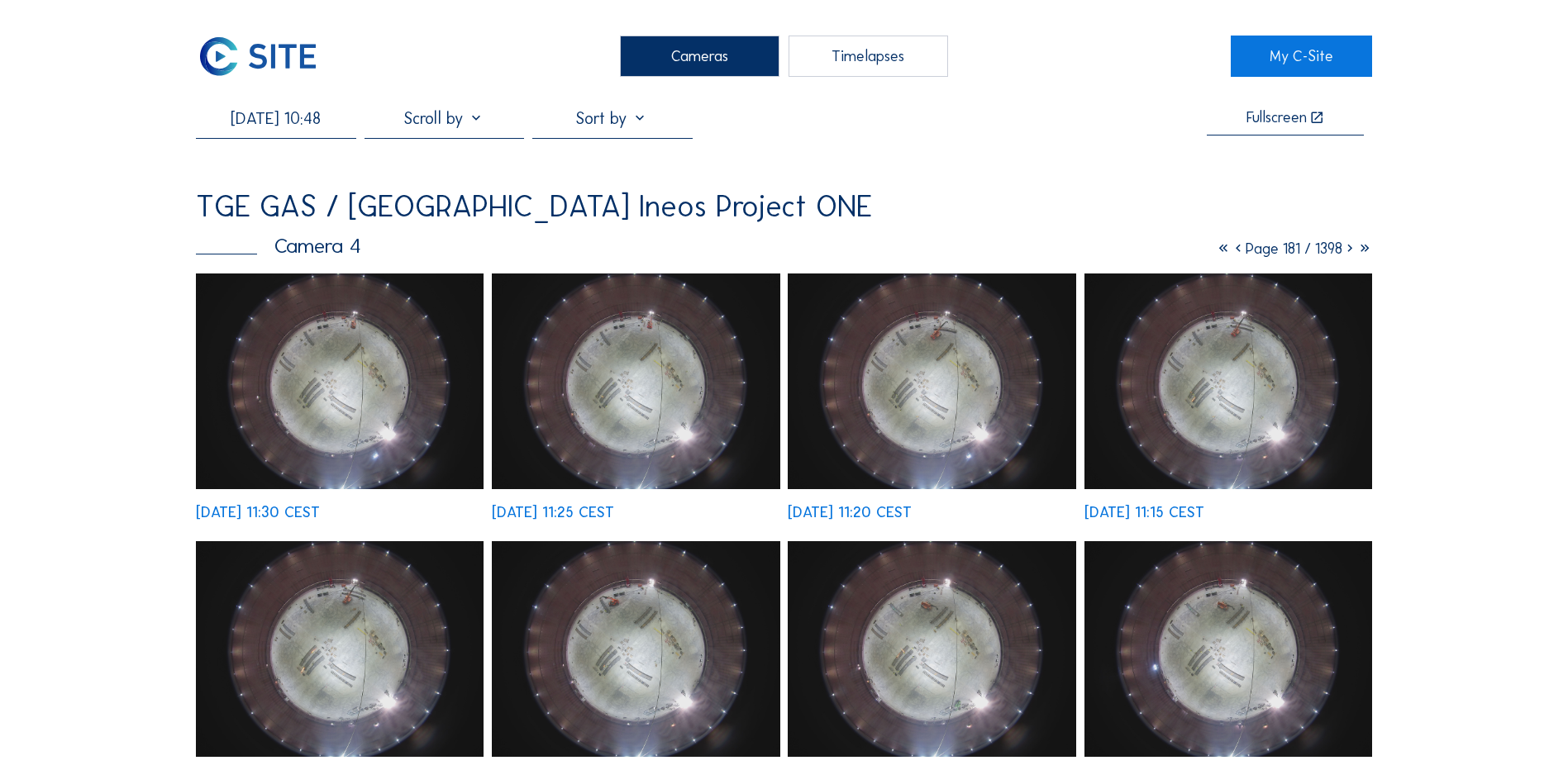
click at [350, 406] on img at bounding box center [339, 381] width 287 height 215
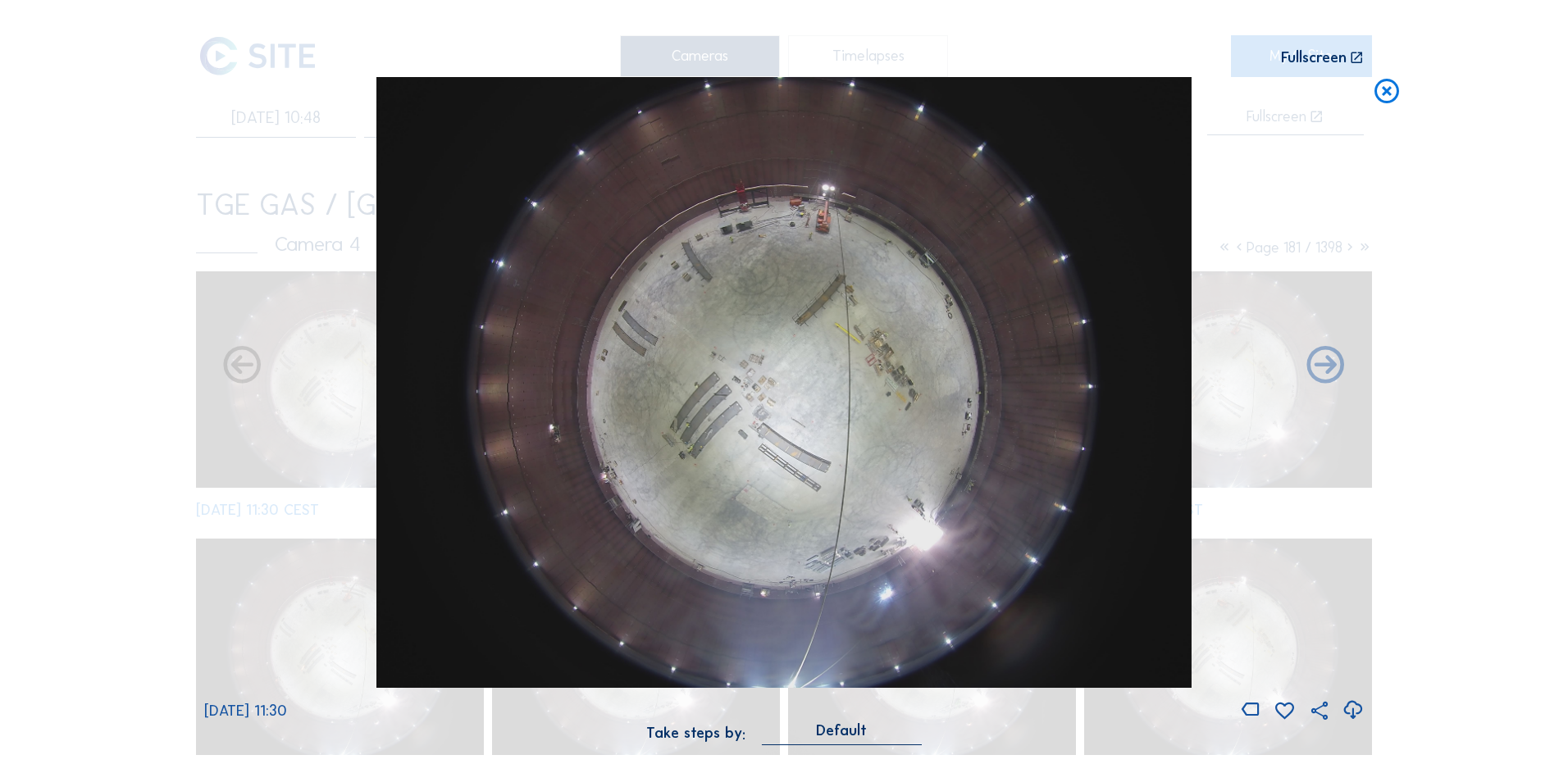
click at [1359, 714] on icon at bounding box center [1351, 710] width 22 height 27
click at [1509, 277] on div "Scroll to travel through time | Press 'Alt' Button + Scroll to Zoom | Click and…" at bounding box center [784, 382] width 1568 height 764
click at [1388, 89] on icon at bounding box center [1386, 92] width 29 height 30
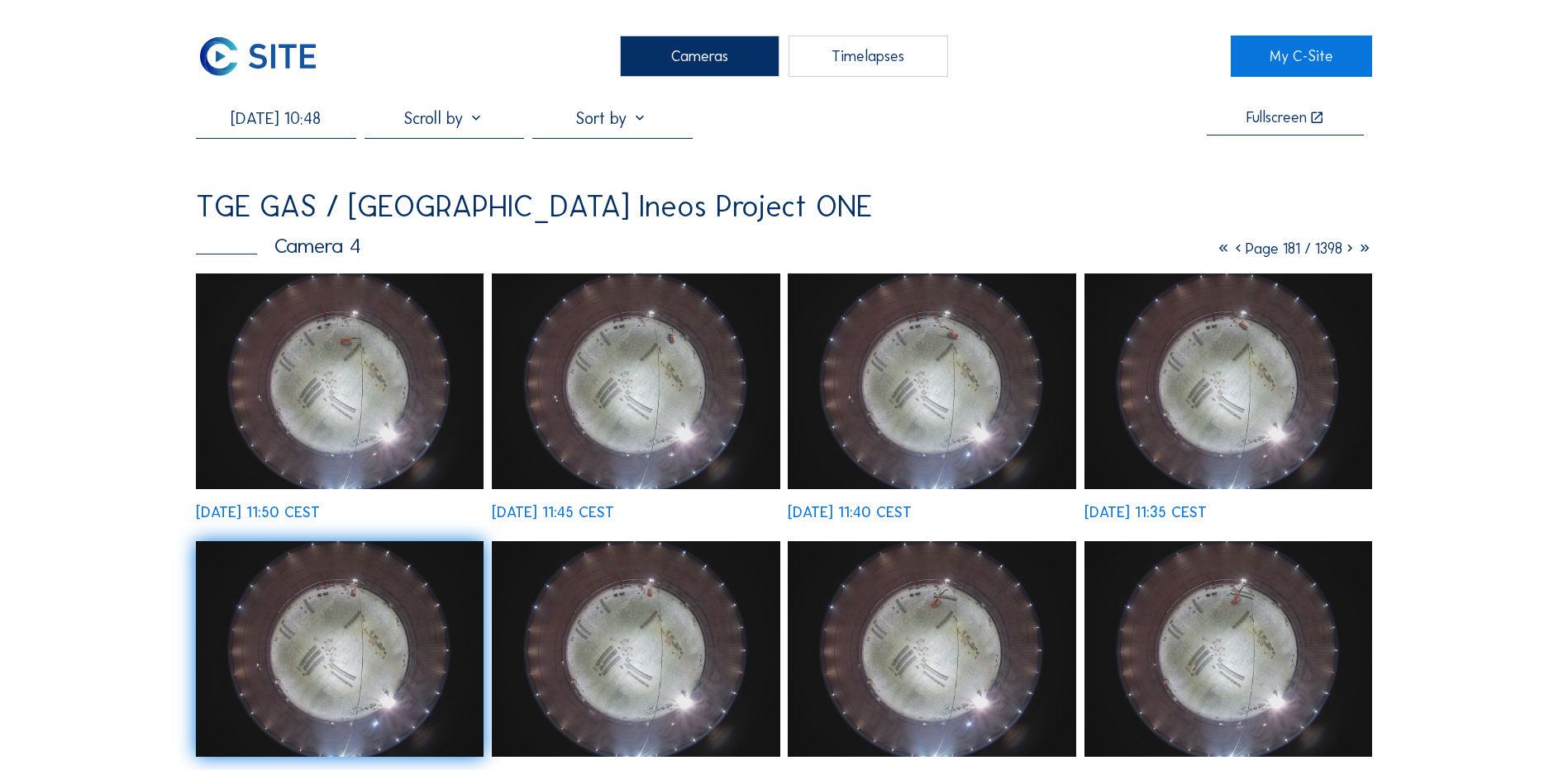
click at [698, 51] on div "Cameras" at bounding box center [699, 56] width 160 height 41
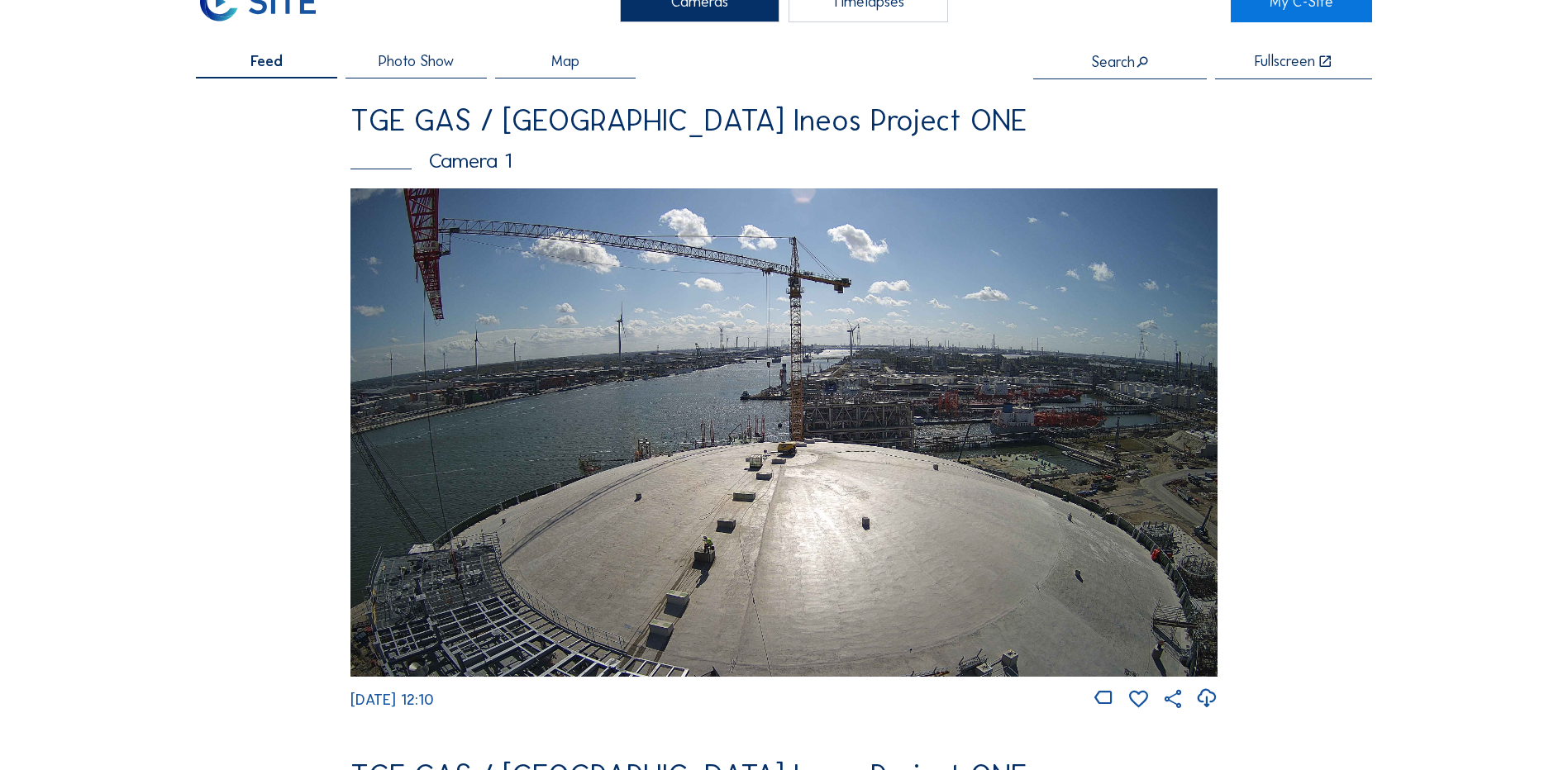
scroll to position [82, 0]
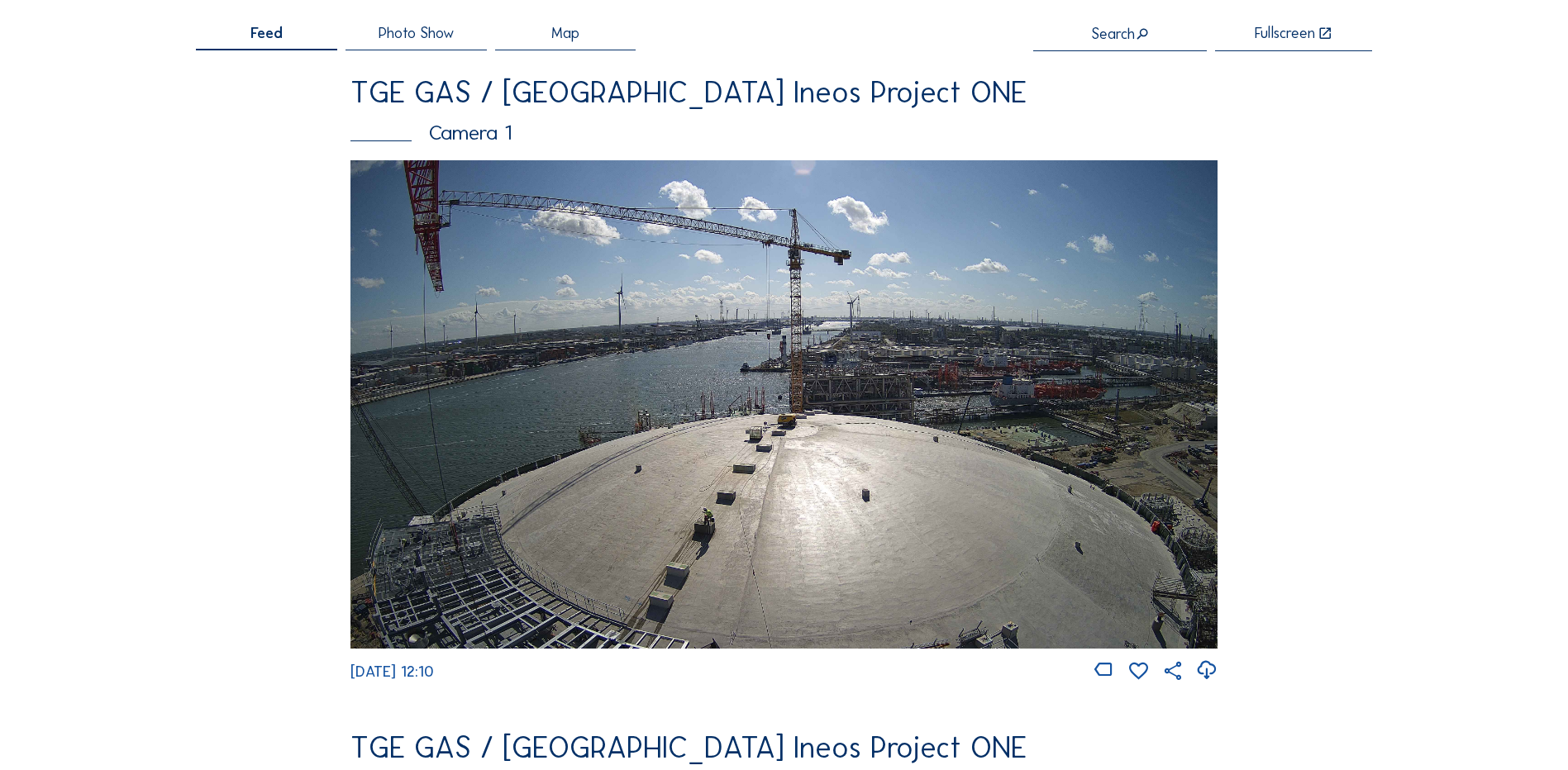
click at [443, 135] on div "Camera 1" at bounding box center [784, 133] width 867 height 21
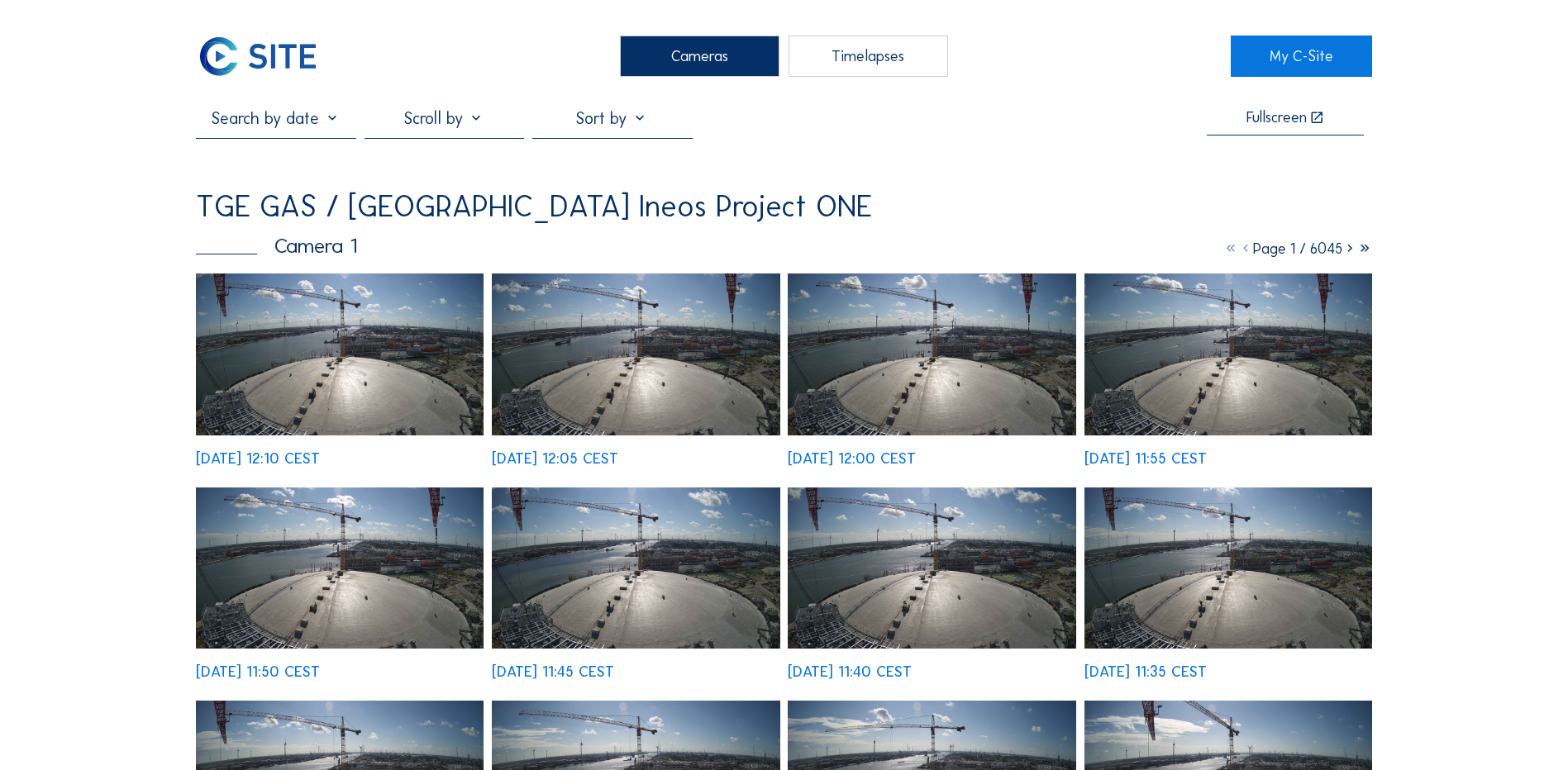
click at [729, 58] on div "Cameras" at bounding box center [699, 56] width 160 height 41
